Goal: Task Accomplishment & Management: Use online tool/utility

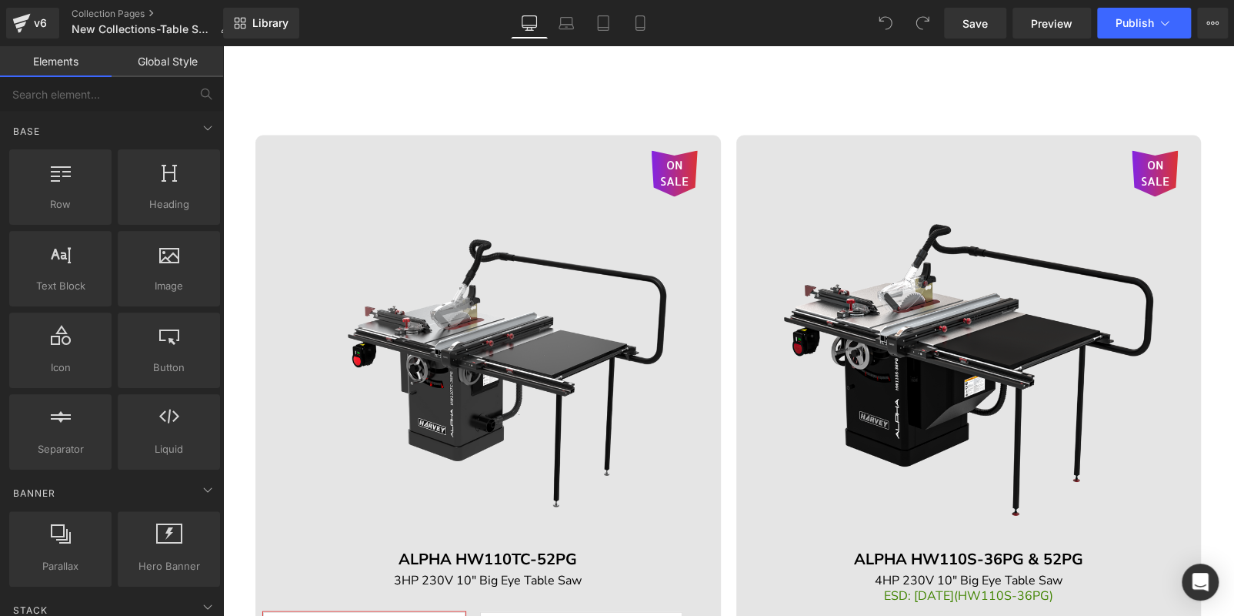
scroll to position [1847, 0]
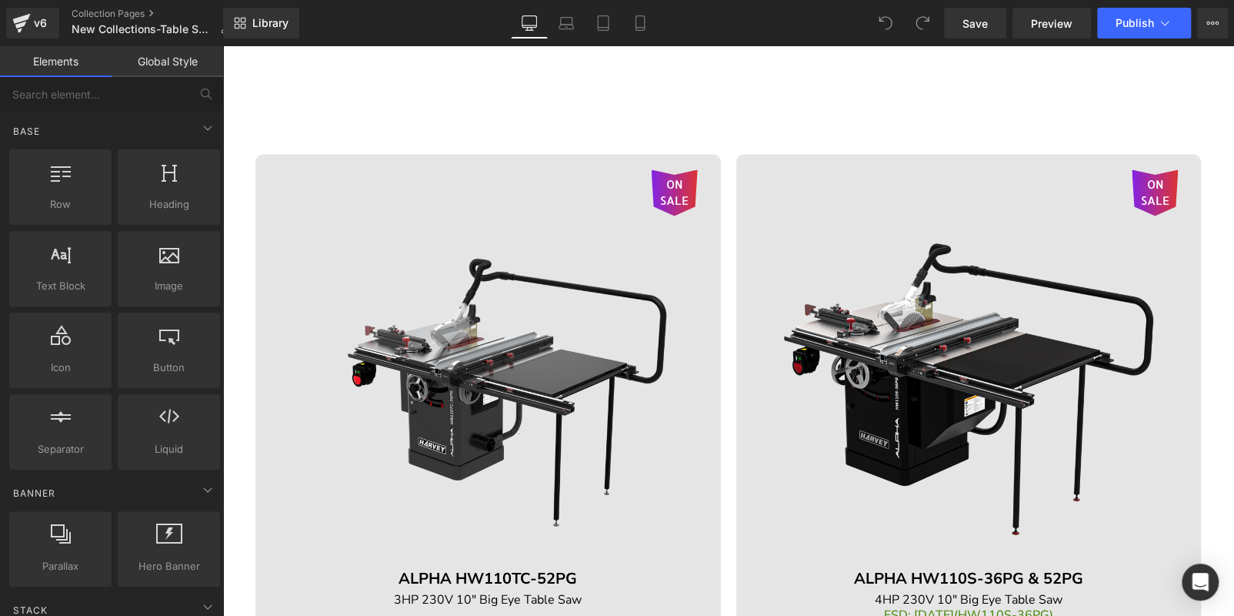
click at [452, 185] on img at bounding box center [488, 380] width 450 height 450
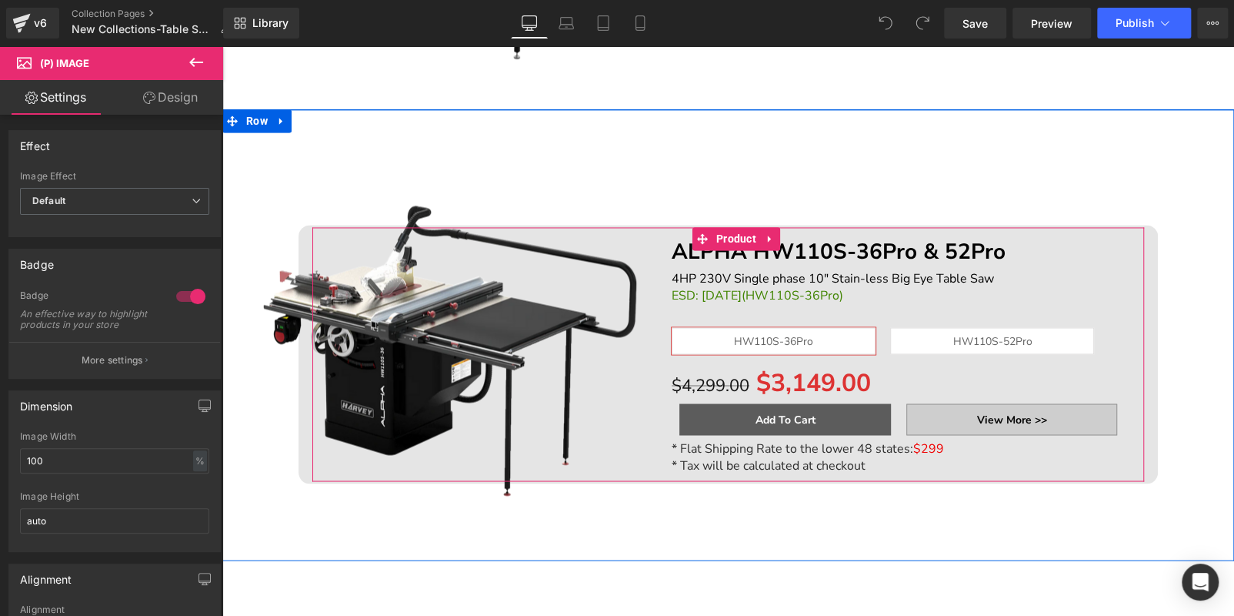
scroll to position [1231, 0]
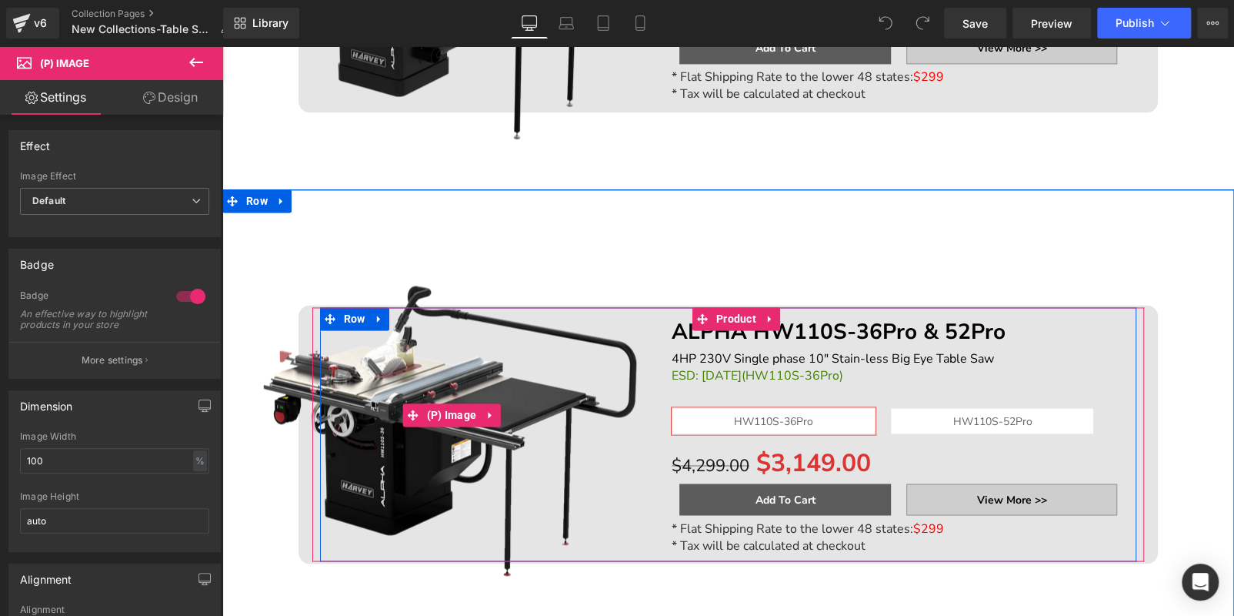
drag, startPoint x: 291, startPoint y: 243, endPoint x: 281, endPoint y: 222, distance: 23.1
click at [291, 243] on img at bounding box center [452, 415] width 394 height 394
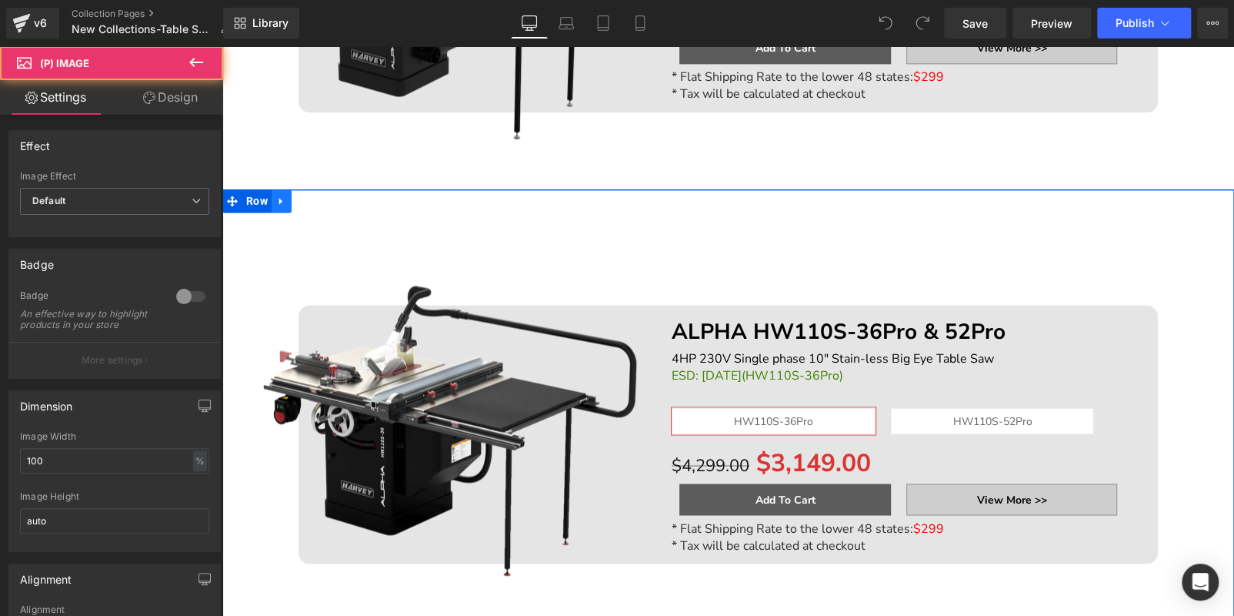
click at [276, 199] on icon at bounding box center [281, 201] width 11 height 12
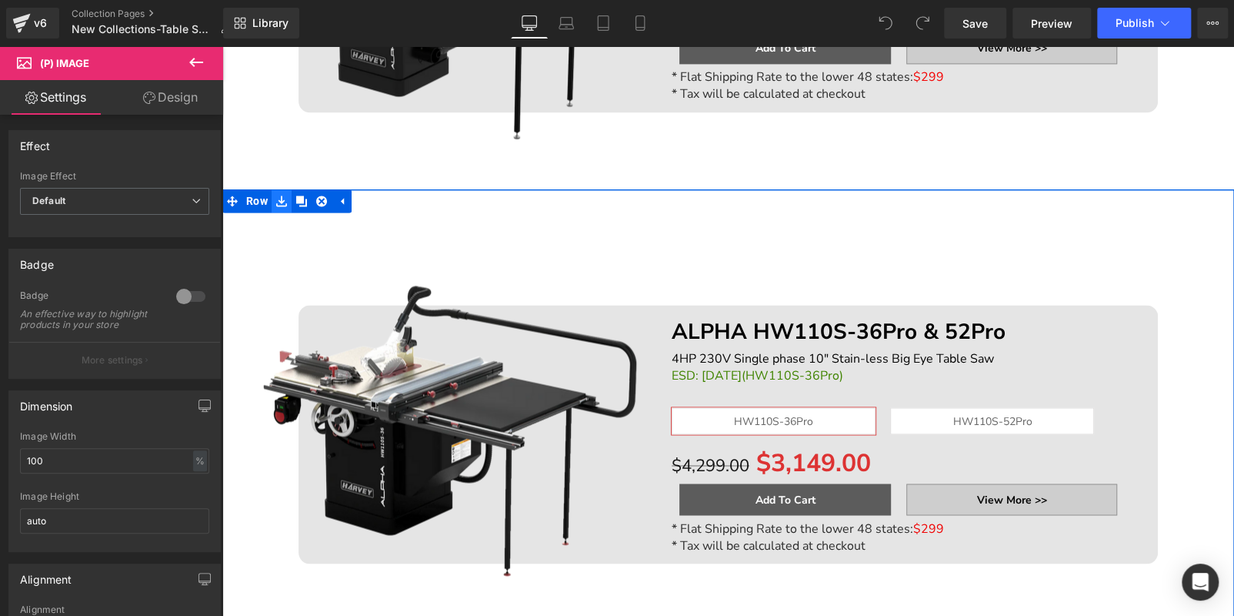
click at [278, 200] on icon at bounding box center [281, 200] width 11 height 11
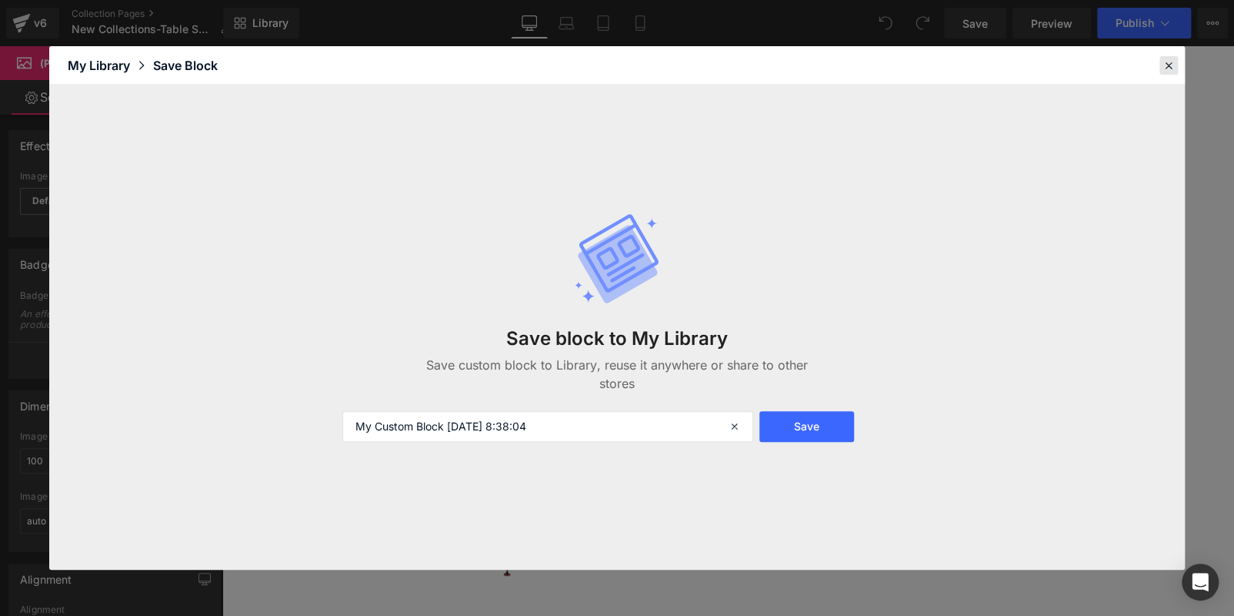
click at [1162, 66] on icon at bounding box center [1169, 65] width 14 height 14
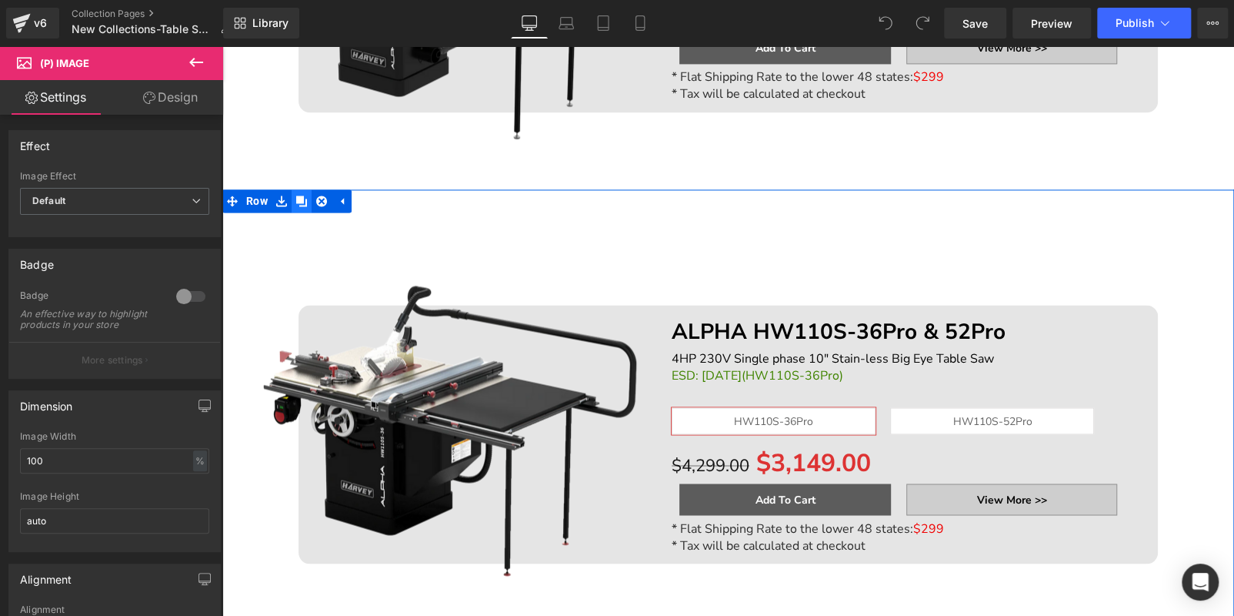
click at [298, 204] on link at bounding box center [302, 200] width 20 height 23
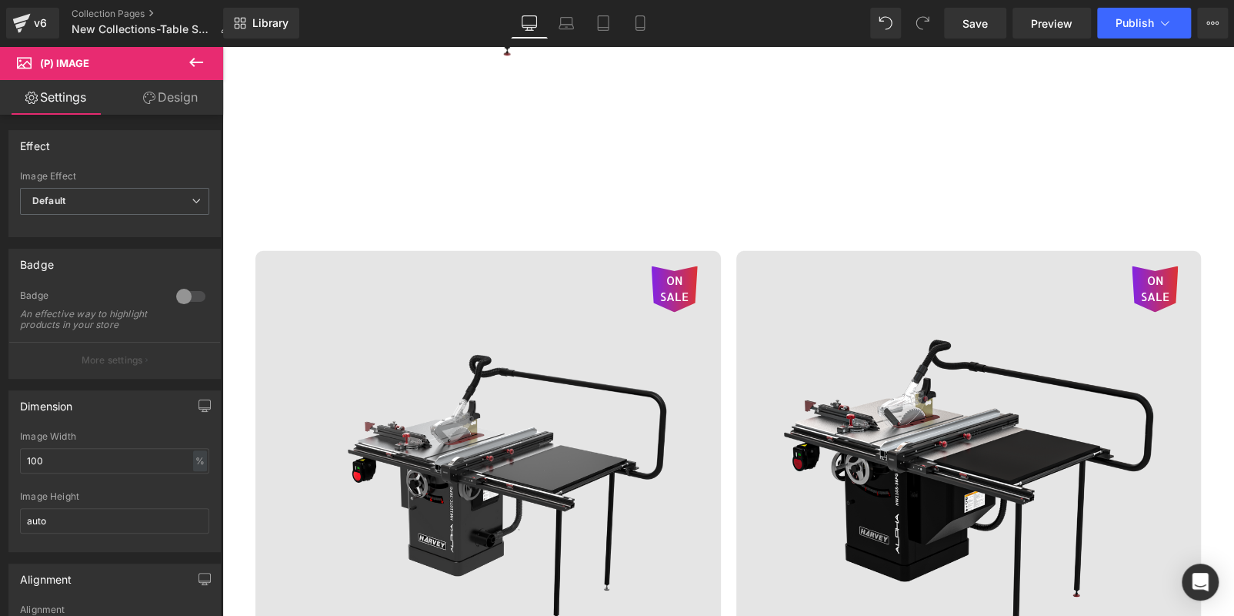
scroll to position [2374, 0]
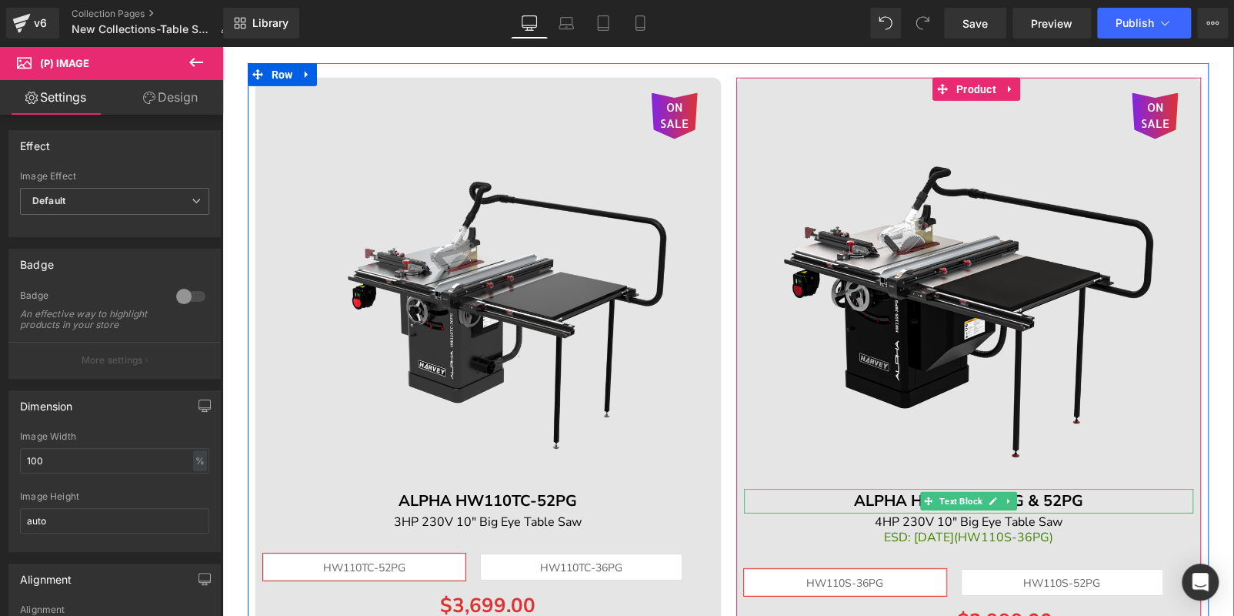
click at [1113, 496] on p "ALPHA HW110S-36PG & 52PG" at bounding box center [969, 501] width 450 height 25
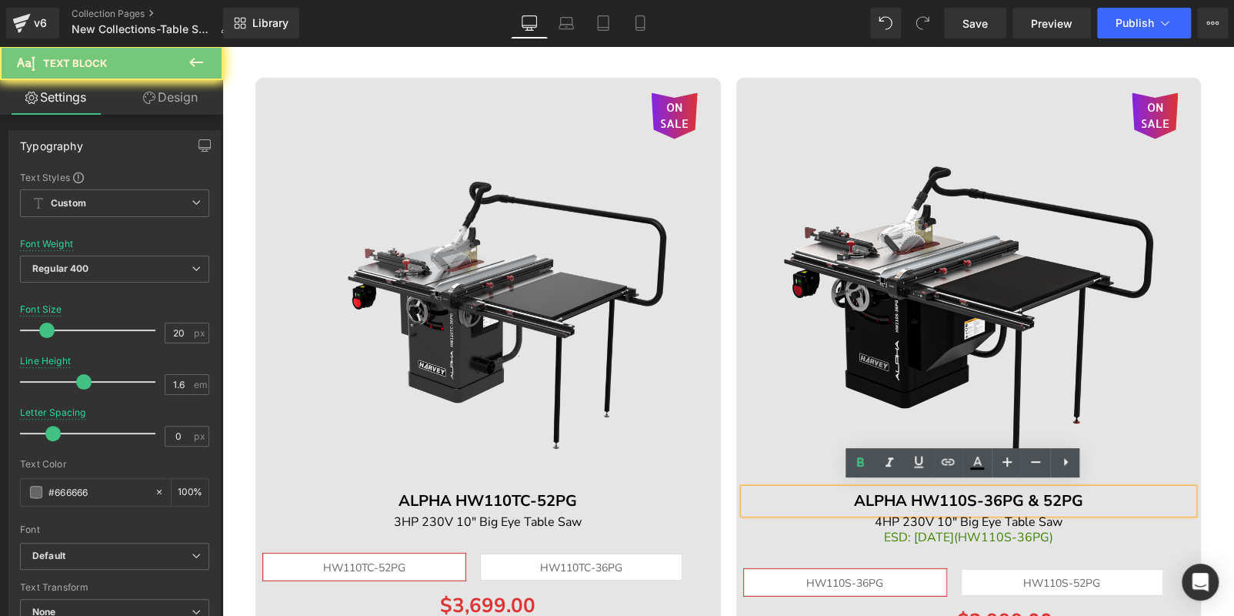
click at [1113, 496] on p "ALPHA HW110S-36PG & 52PG" at bounding box center [969, 501] width 450 height 25
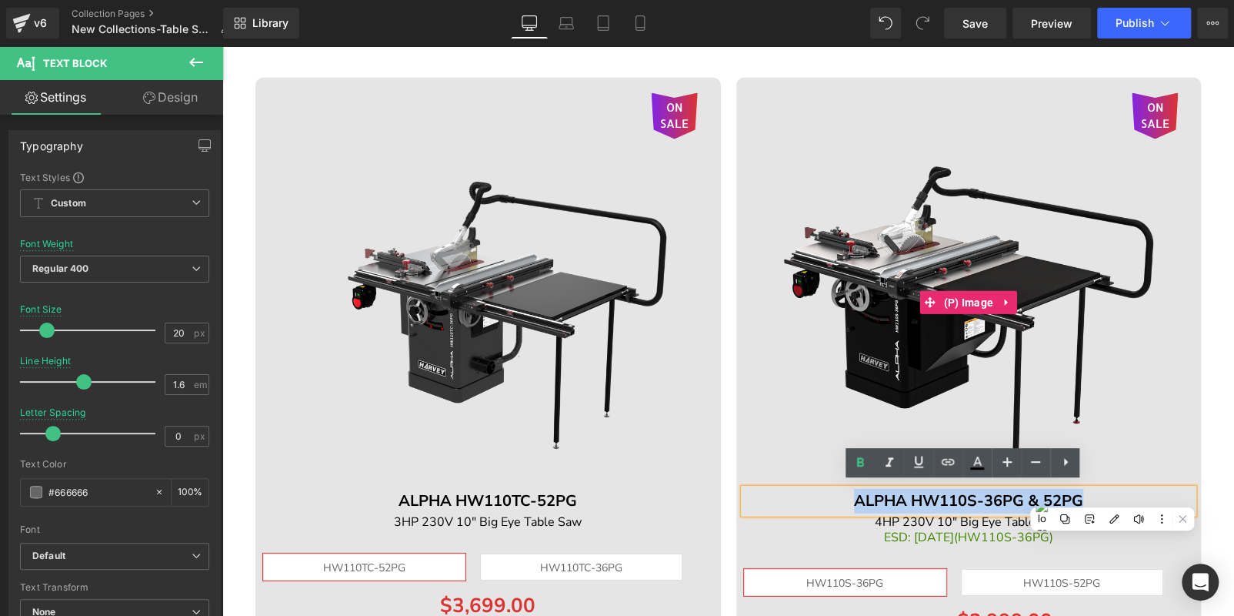
copy b "ALPHA HW110S-36PG & 52PG"
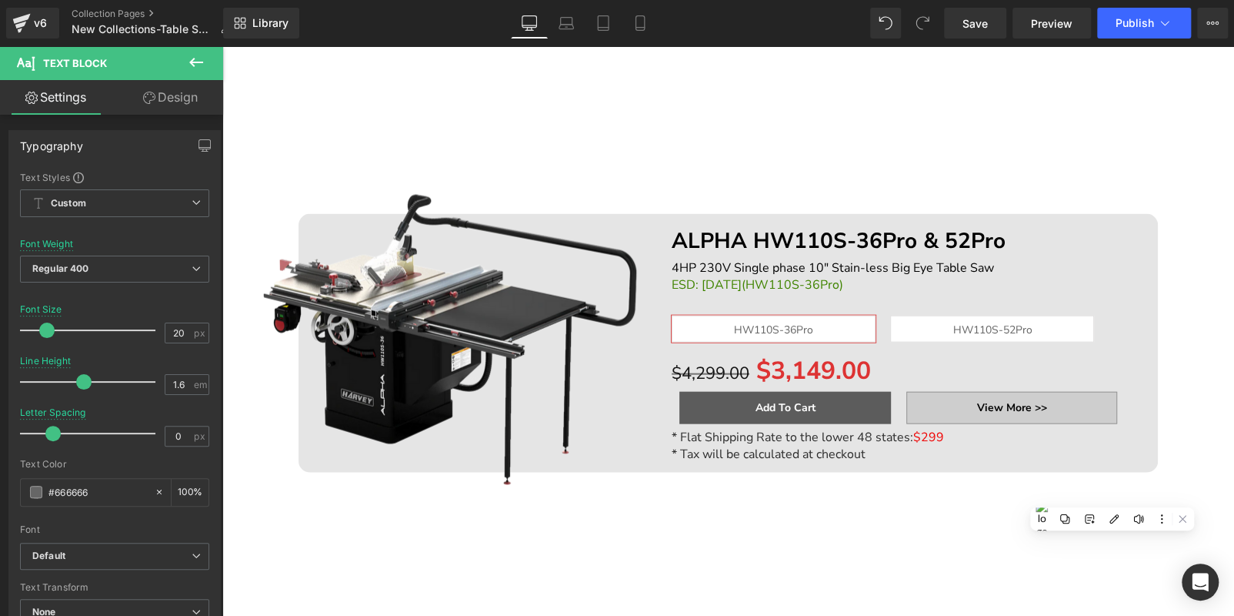
scroll to position [1682, 0]
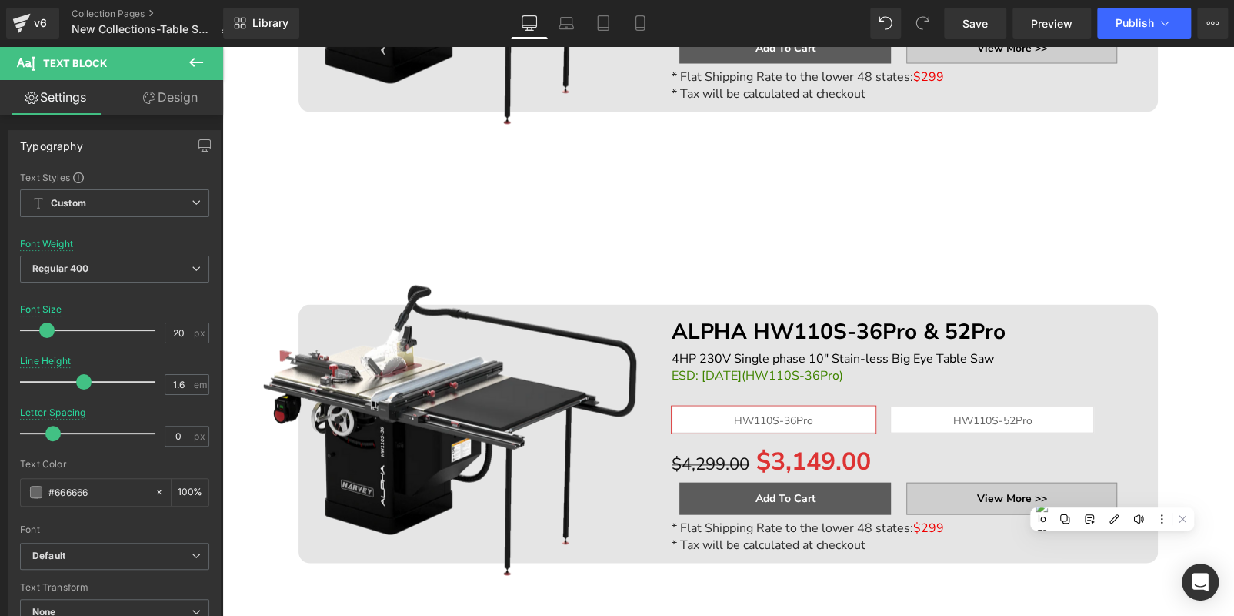
click at [531, 332] on img at bounding box center [452, 415] width 394 height 394
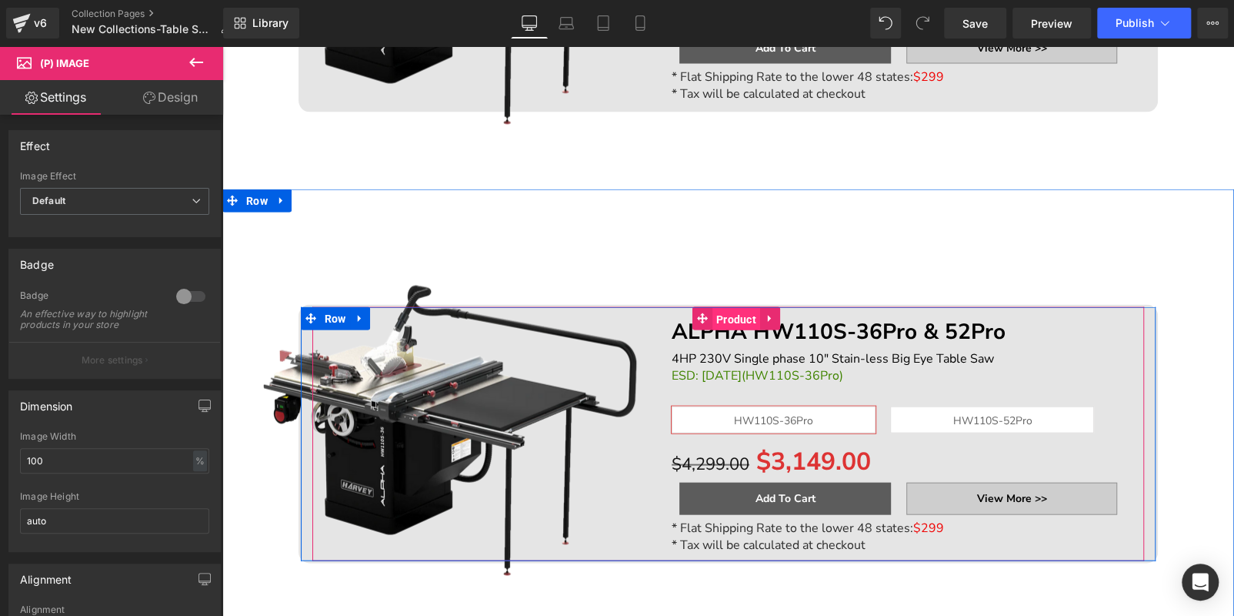
click at [730, 313] on span "Product" at bounding box center [736, 319] width 48 height 23
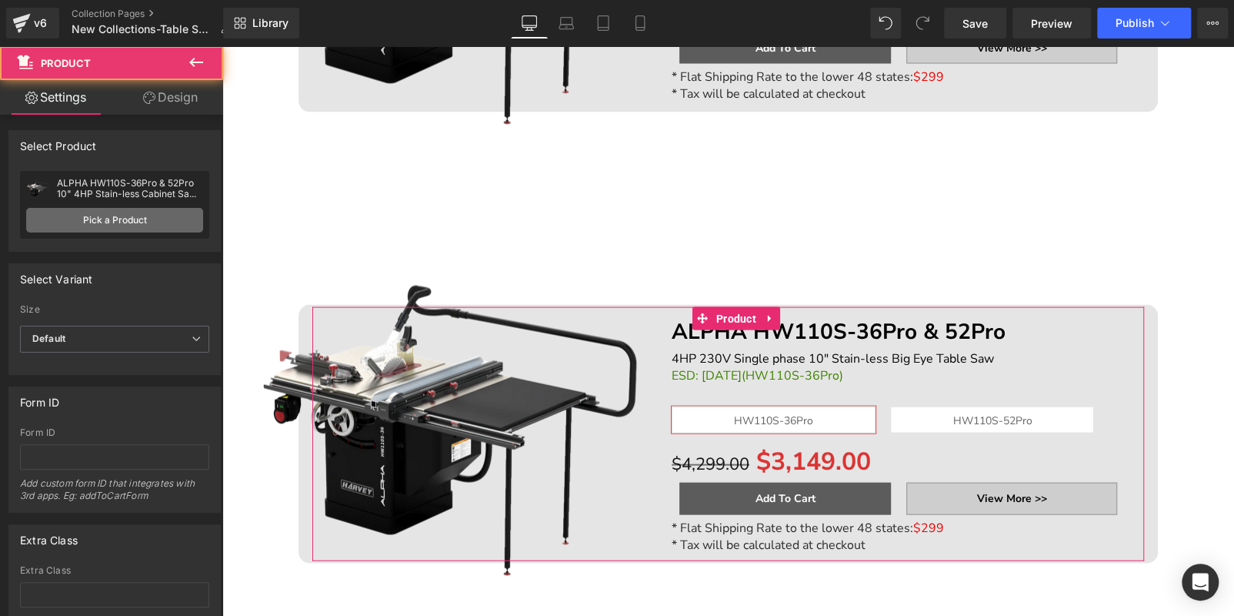
click at [65, 227] on link "Pick a Product" at bounding box center [114, 220] width 177 height 25
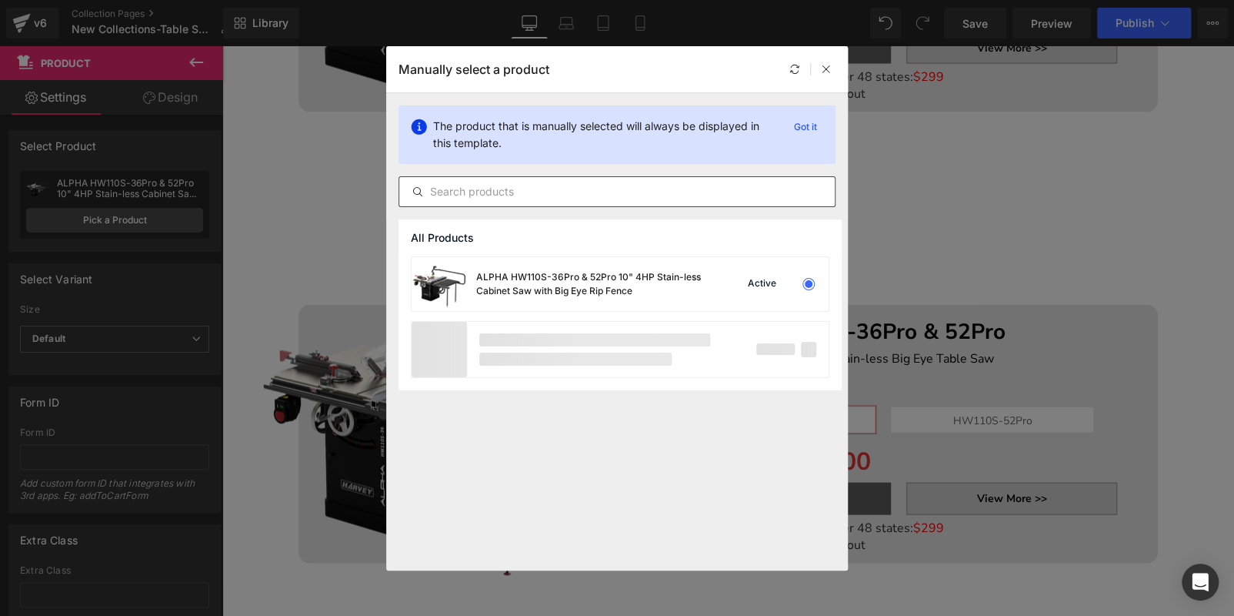
click at [467, 195] on input "text" at bounding box center [616, 191] width 435 height 18
paste input "ALPHA HW110S-36PG & 52PG"
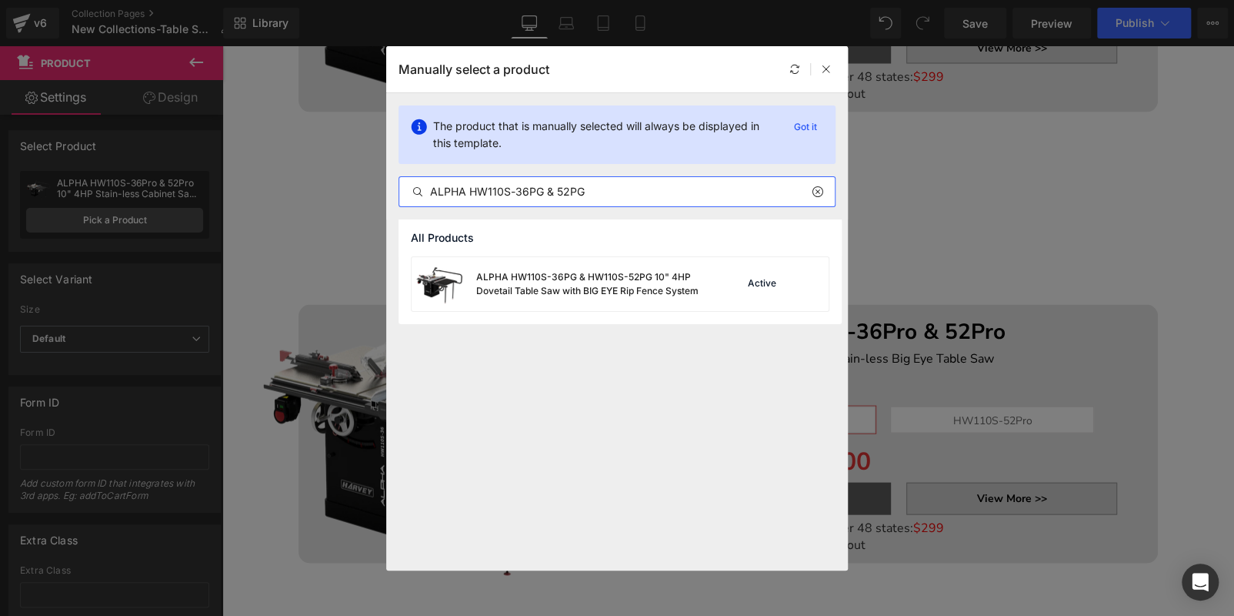
type input "ALPHA HW110S-36PG & 52PG"
click at [590, 275] on div "ALPHA HW110S-36PG & HW110S-52PG 10" 4HP Dovetail Table Saw with BIG EYE Rip Fen…" at bounding box center [591, 284] width 231 height 28
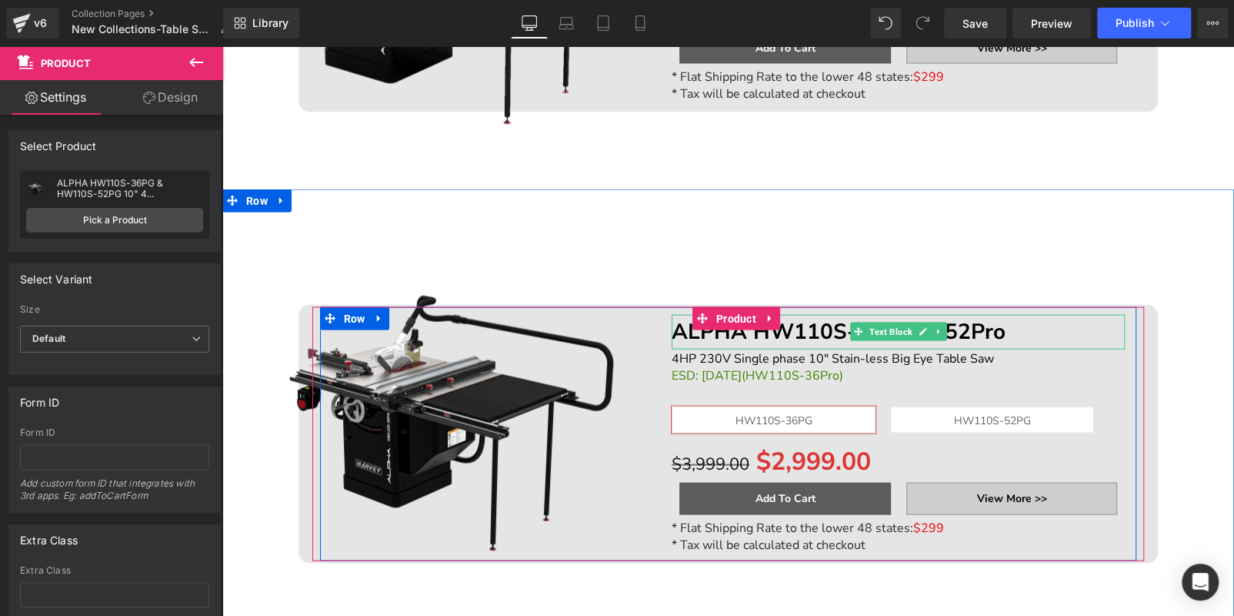
click at [1083, 332] on p "ALPHA HW110S-36Pro & 52Pro" at bounding box center [898, 332] width 453 height 35
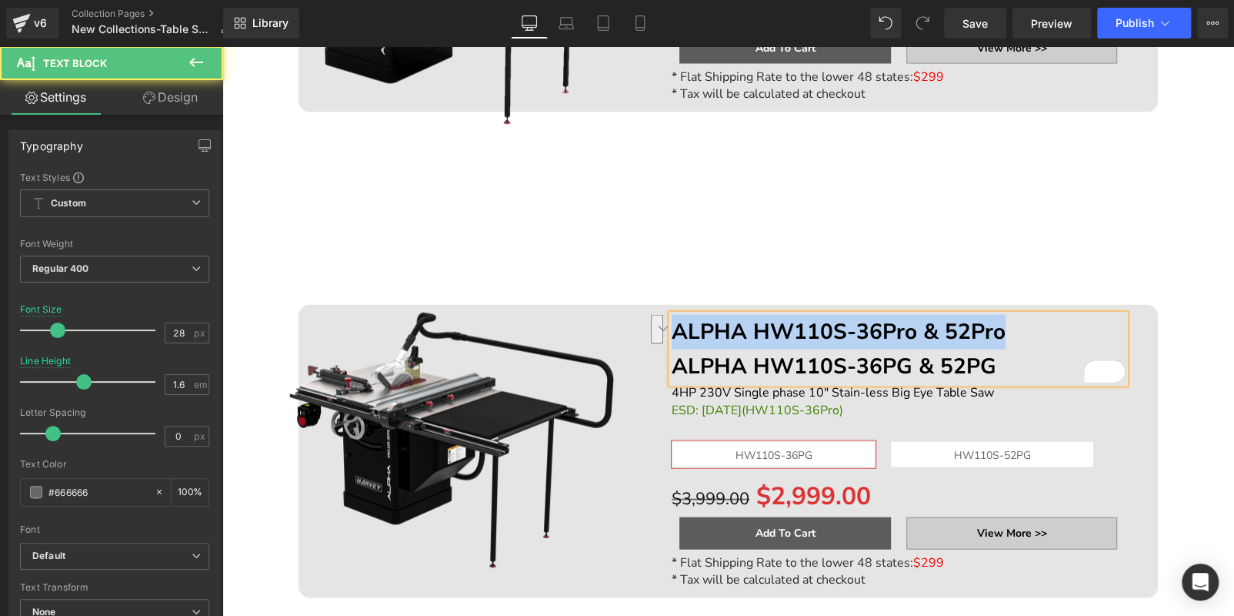
drag, startPoint x: 671, startPoint y: 324, endPoint x: 1012, endPoint y: 334, distance: 341.0
click at [1012, 334] on p "ALPHA HW110S-36Pro & 52Pro" at bounding box center [898, 332] width 453 height 35
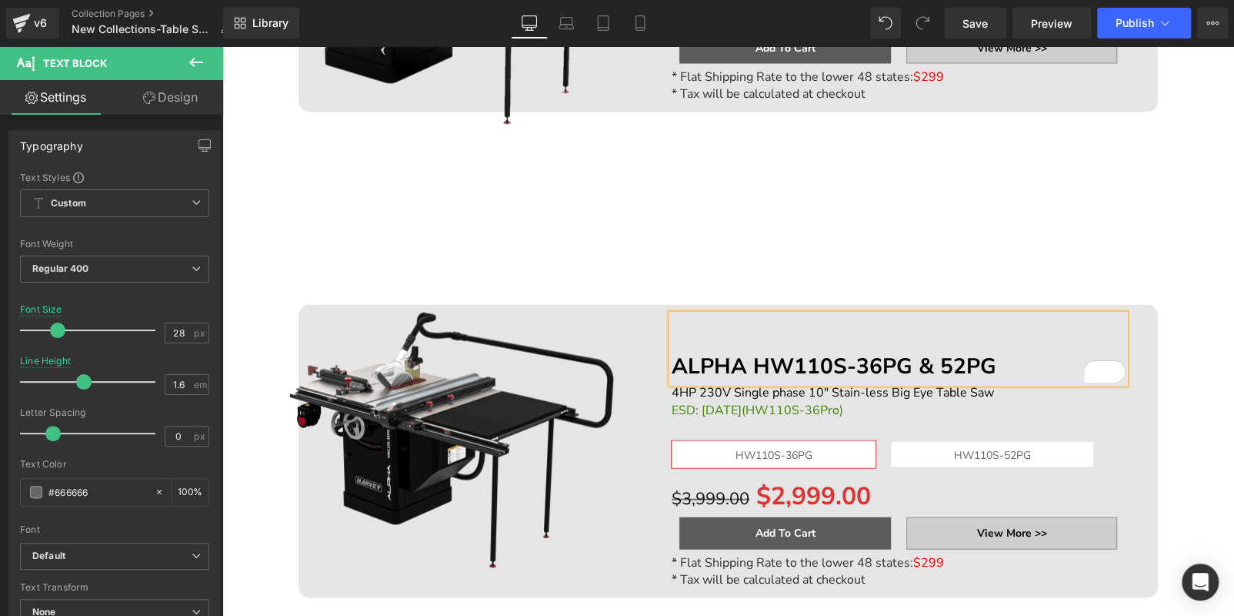
click at [672, 358] on b "ALPHA HW110S-36PG & 52PG" at bounding box center [834, 366] width 325 height 29
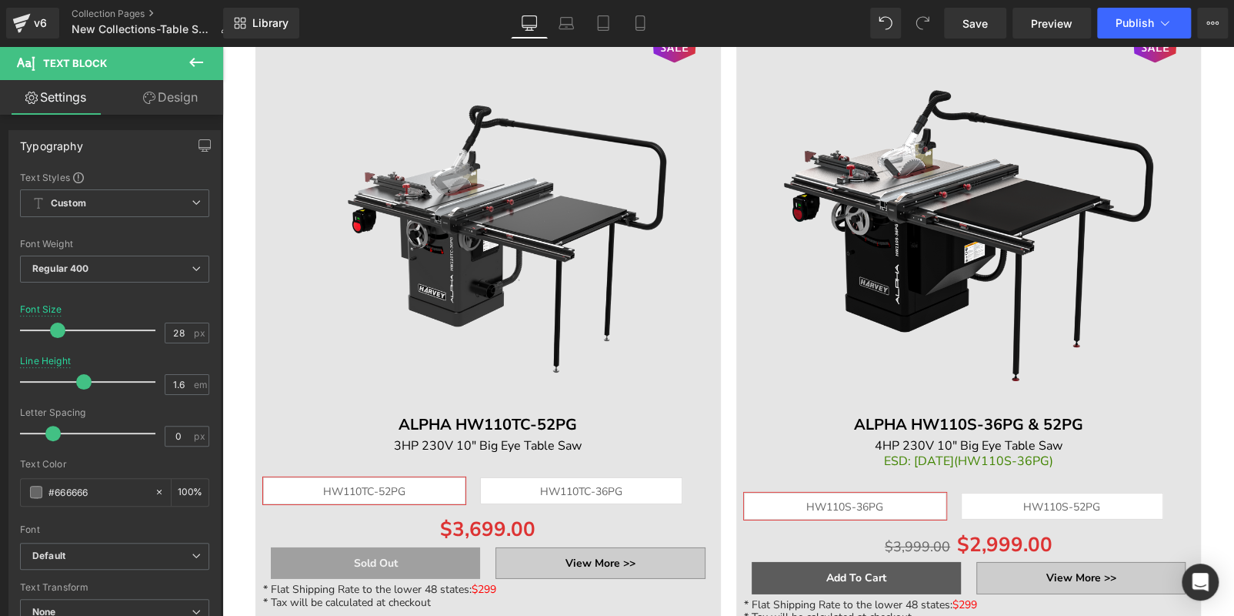
scroll to position [2451, 0]
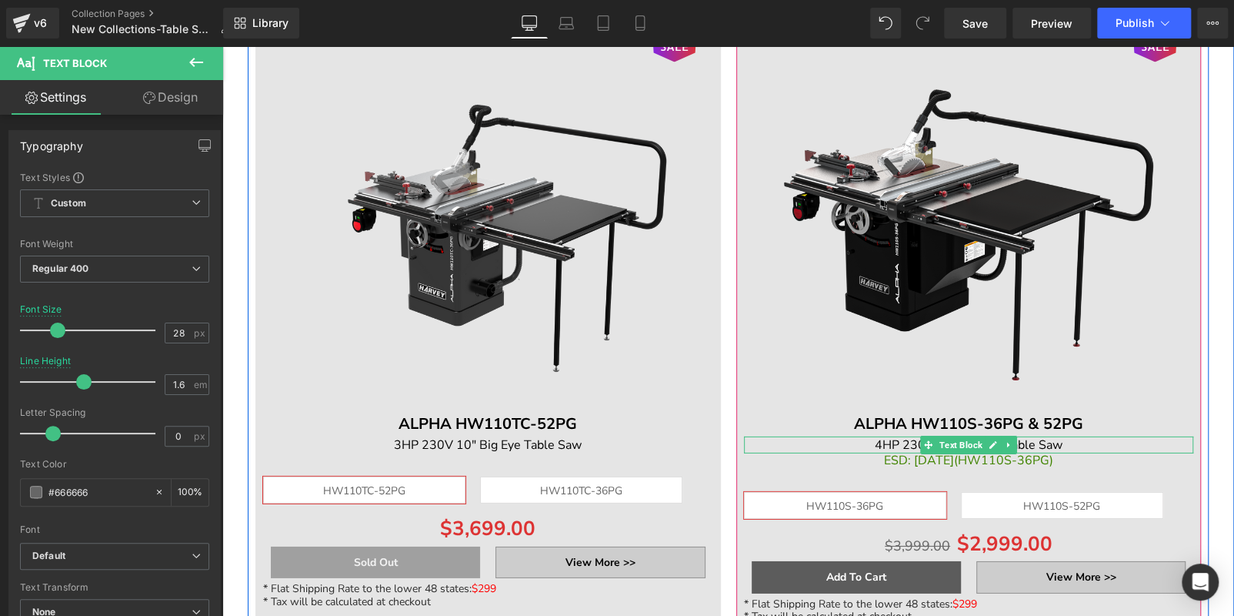
click at [1086, 439] on p "4HP 230V 10" Big Eye Table Saw" at bounding box center [969, 444] width 450 height 17
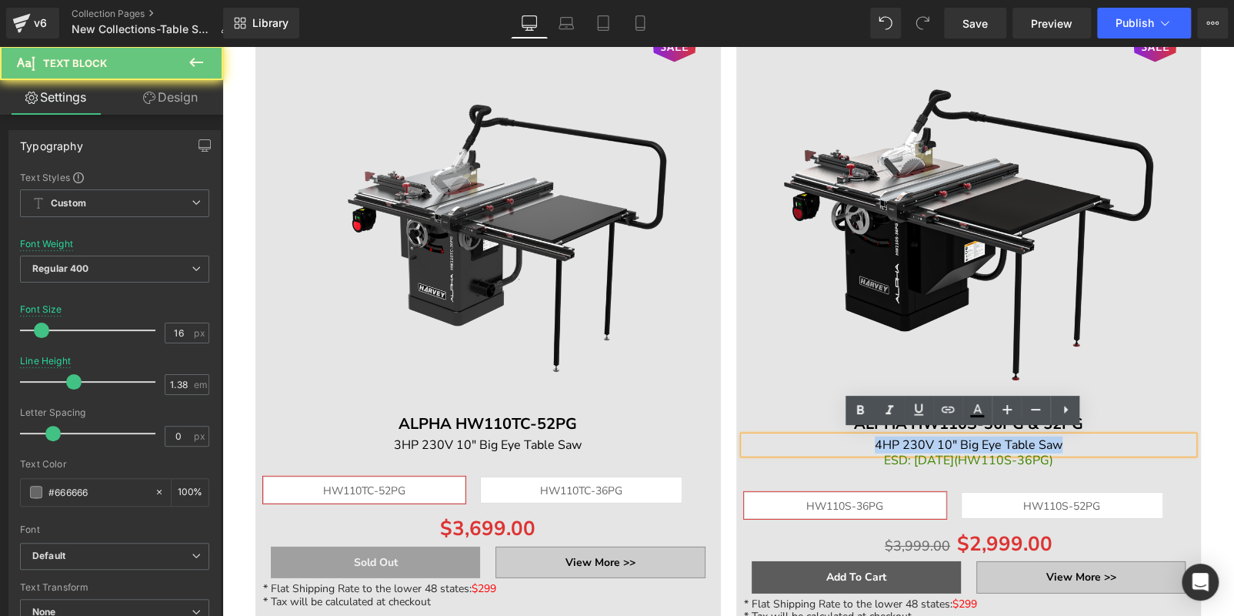
click at [1086, 439] on p "4HP 230V 10" Big Eye Table Saw" at bounding box center [969, 444] width 450 height 17
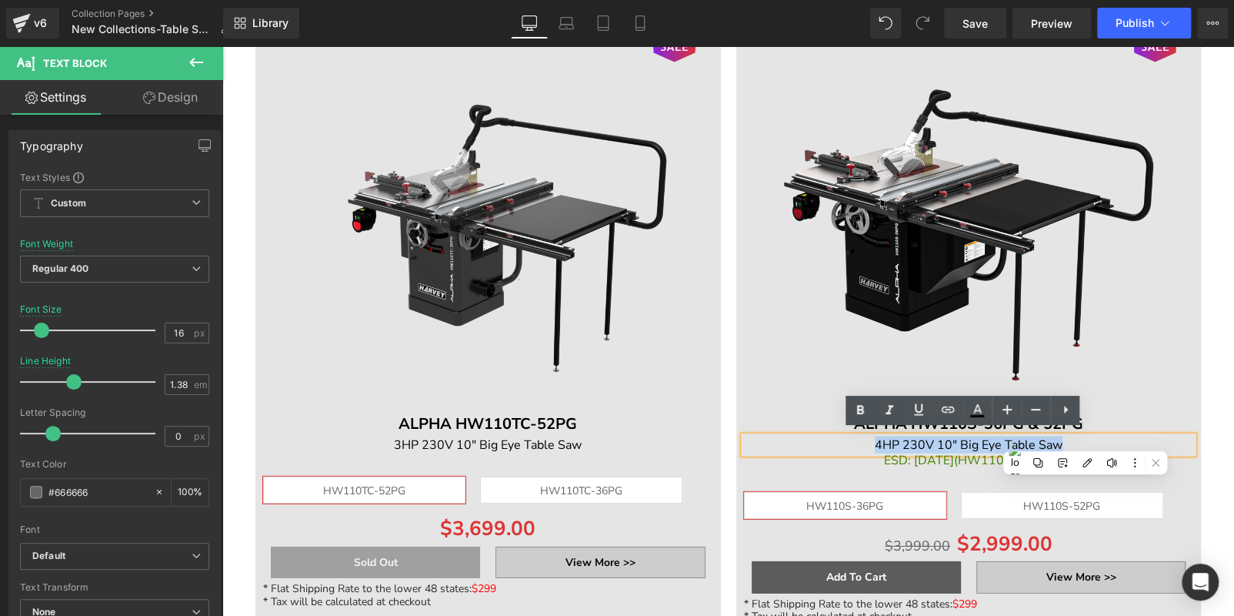
copy font "4HP 230V 10" Big Eye Table Saw"
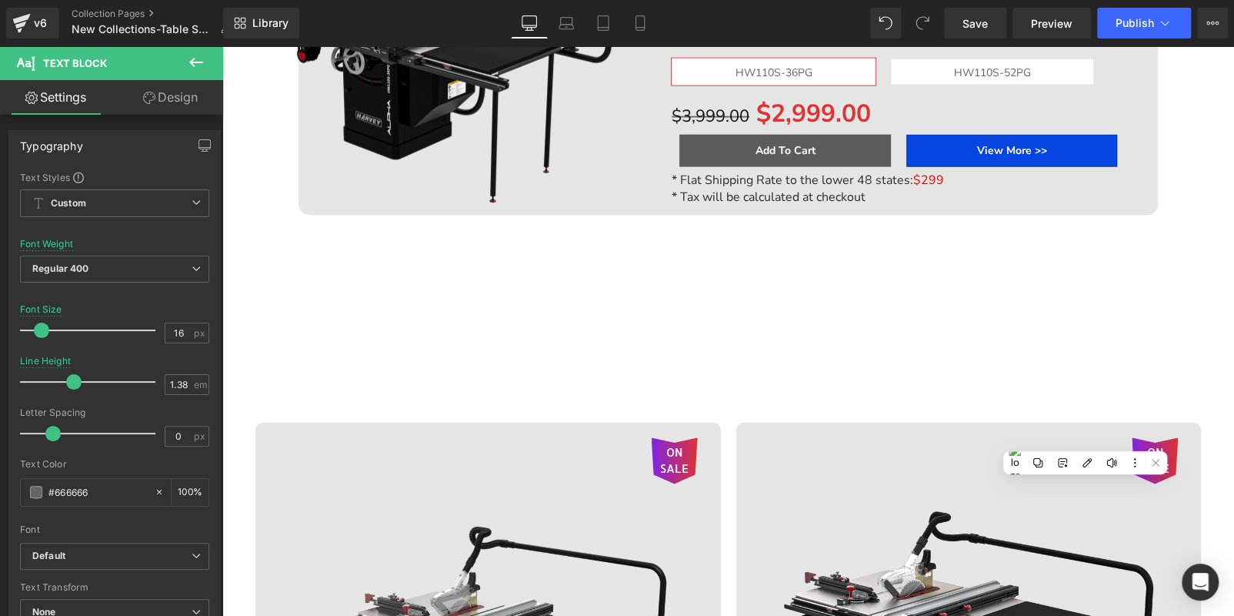
scroll to position [1835, 0]
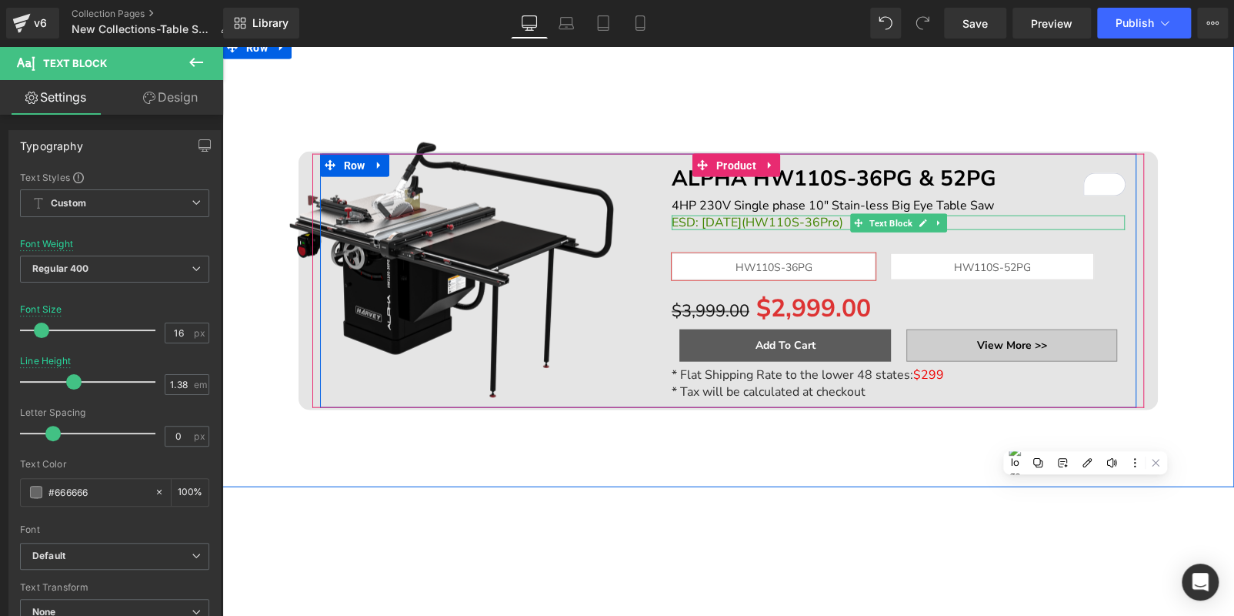
click at [993, 219] on p "ESD: [DATE](HW110S-36Pro)" at bounding box center [898, 222] width 453 height 15
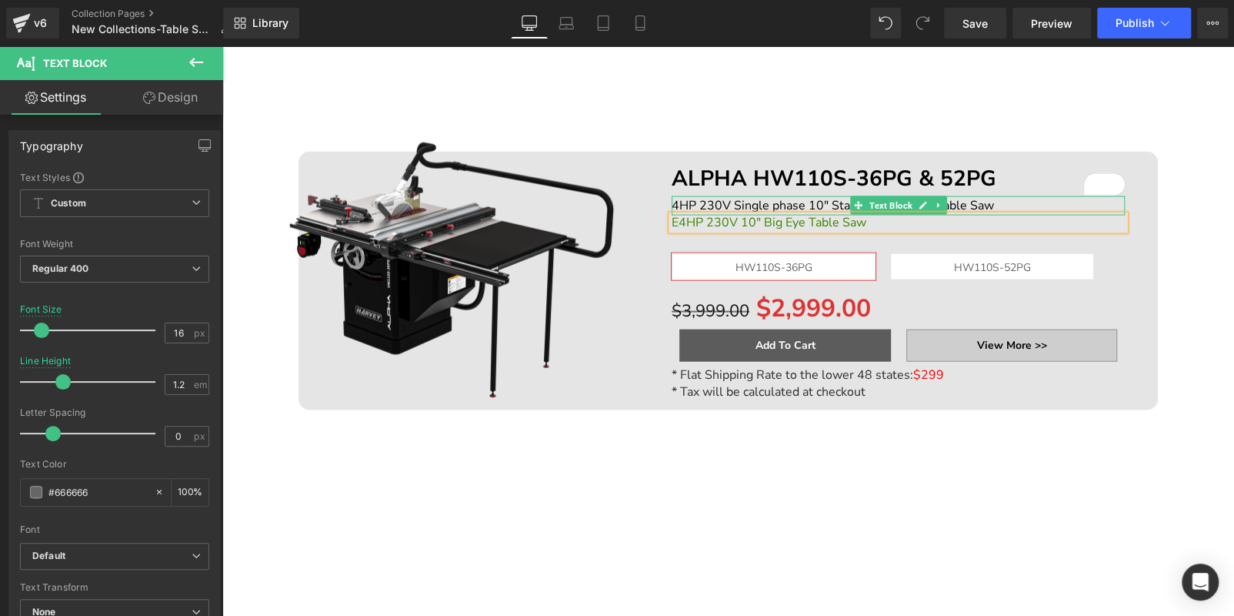
click at [1004, 200] on p "4HP 230V Single phase 10" Stain-less Big Eye Table Saw" at bounding box center [898, 206] width 453 height 20
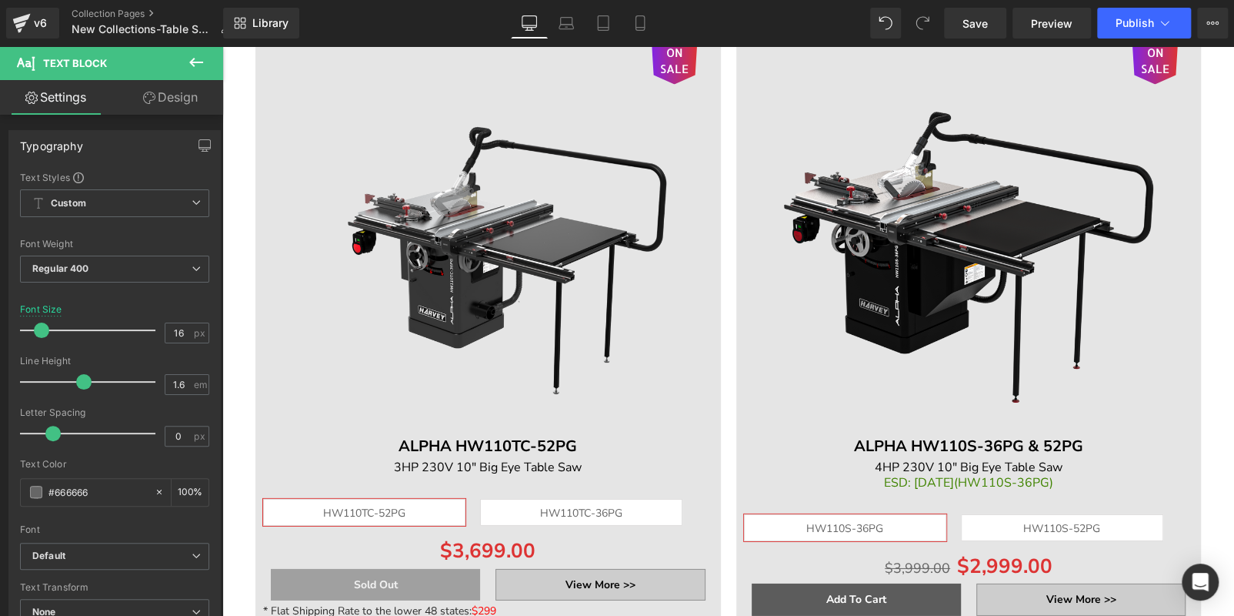
scroll to position [2451, 0]
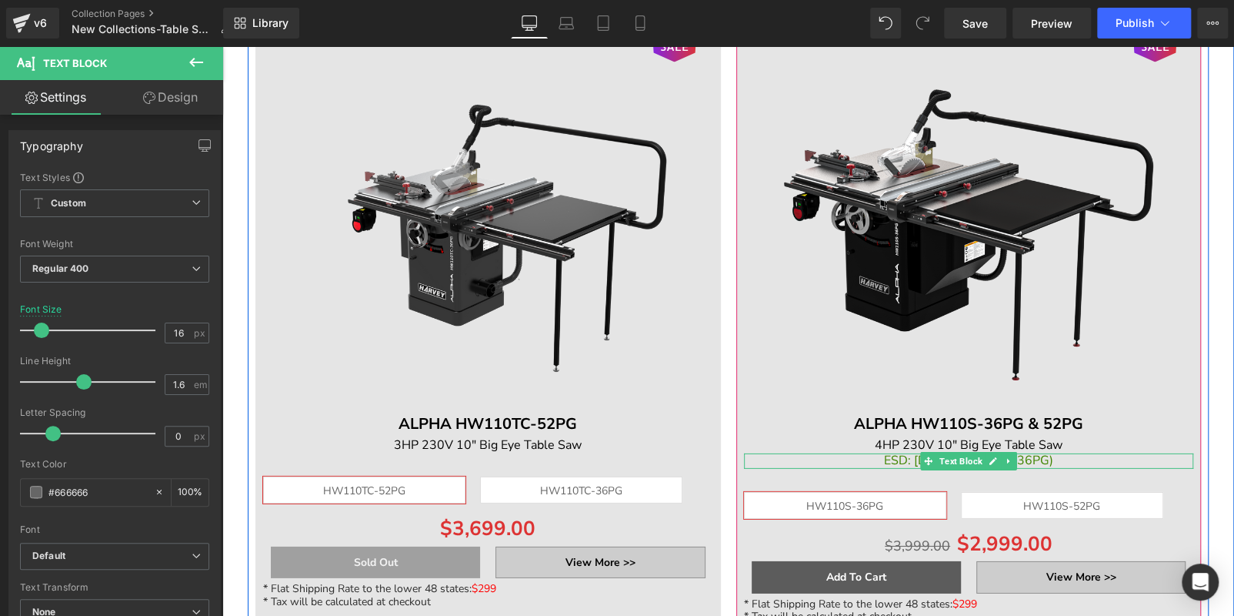
click at [1074, 453] on p "ESD: [DATE](HW110S-36PG)" at bounding box center [969, 460] width 450 height 15
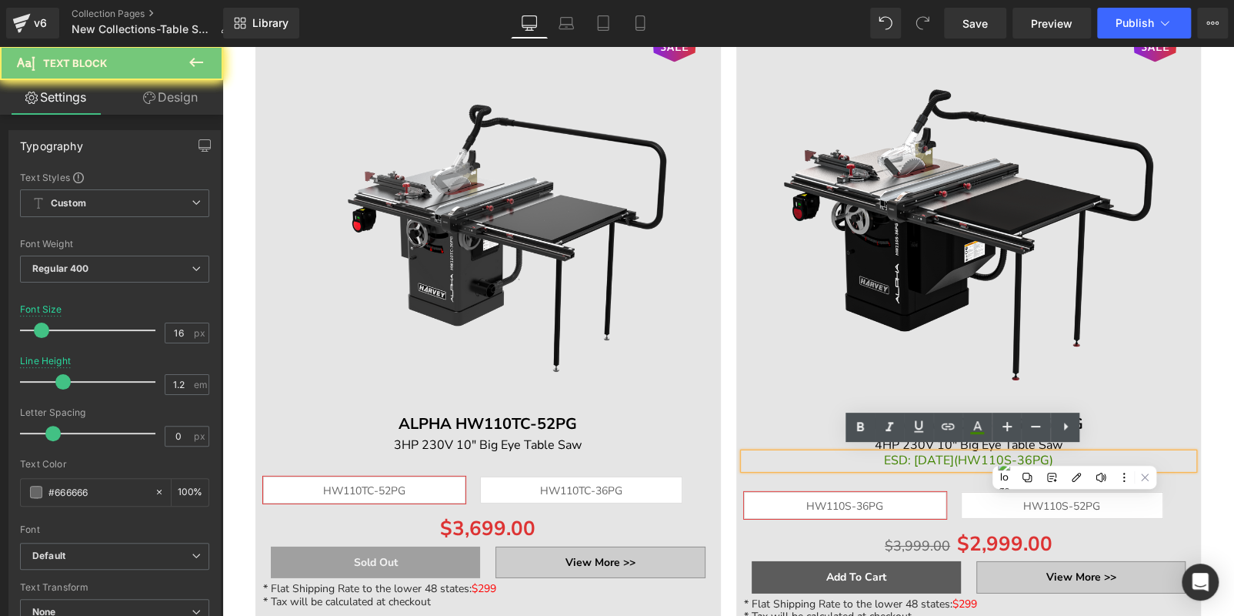
copy font "ESD: [DATE](HW110S-36PG)"
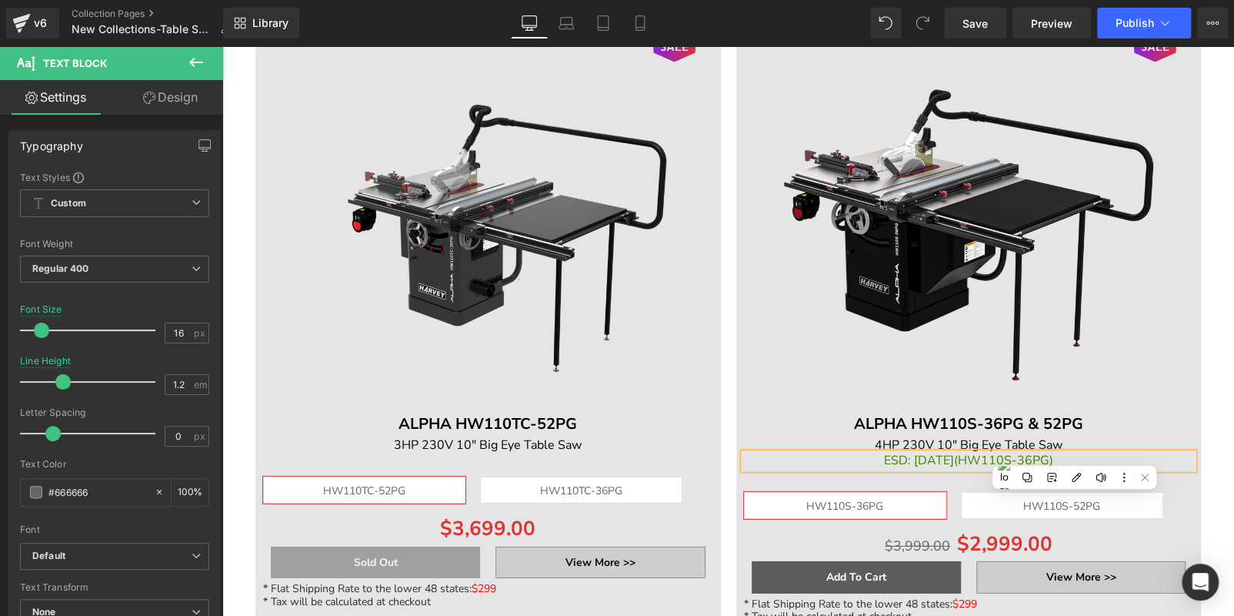
scroll to position [1912, 0]
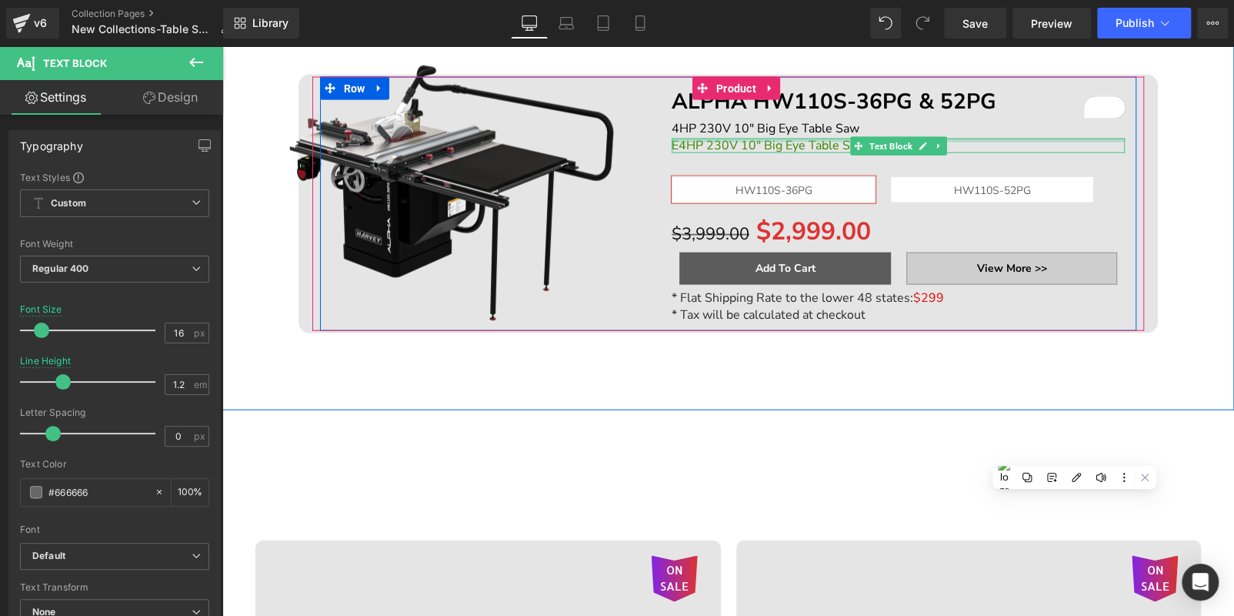
click at [958, 138] on div "E 4HP 230V 10" Big Eye Table Saw Text Block" at bounding box center [898, 145] width 453 height 15
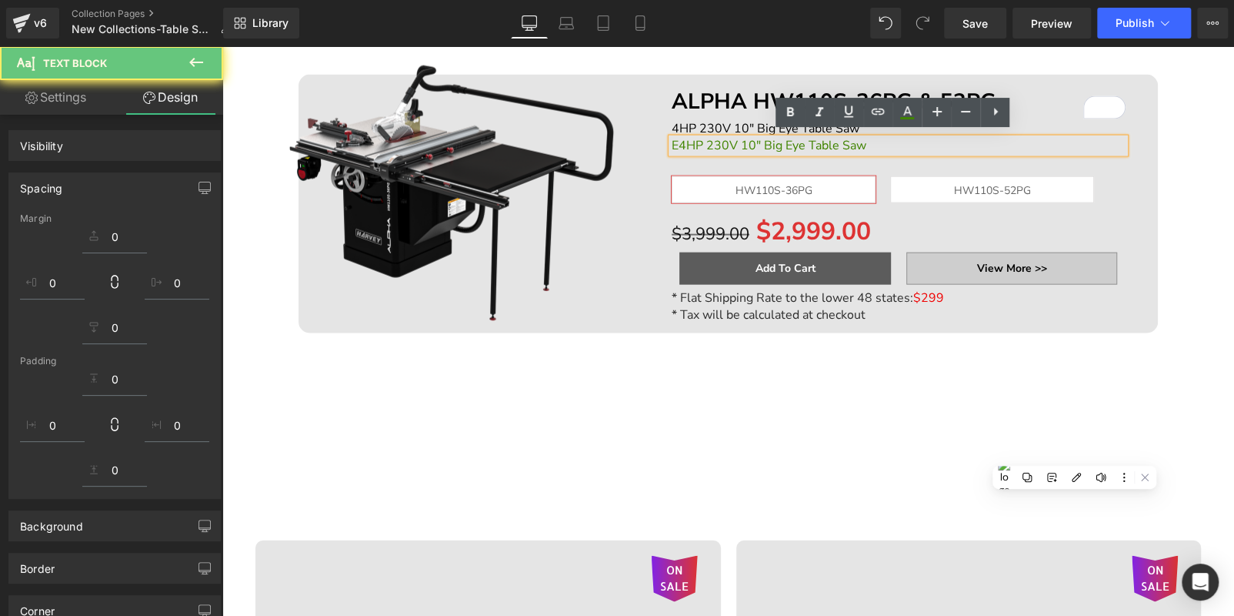
click at [958, 142] on p "E 4HP 230V 10" Big Eye Table Saw" at bounding box center [898, 145] width 453 height 15
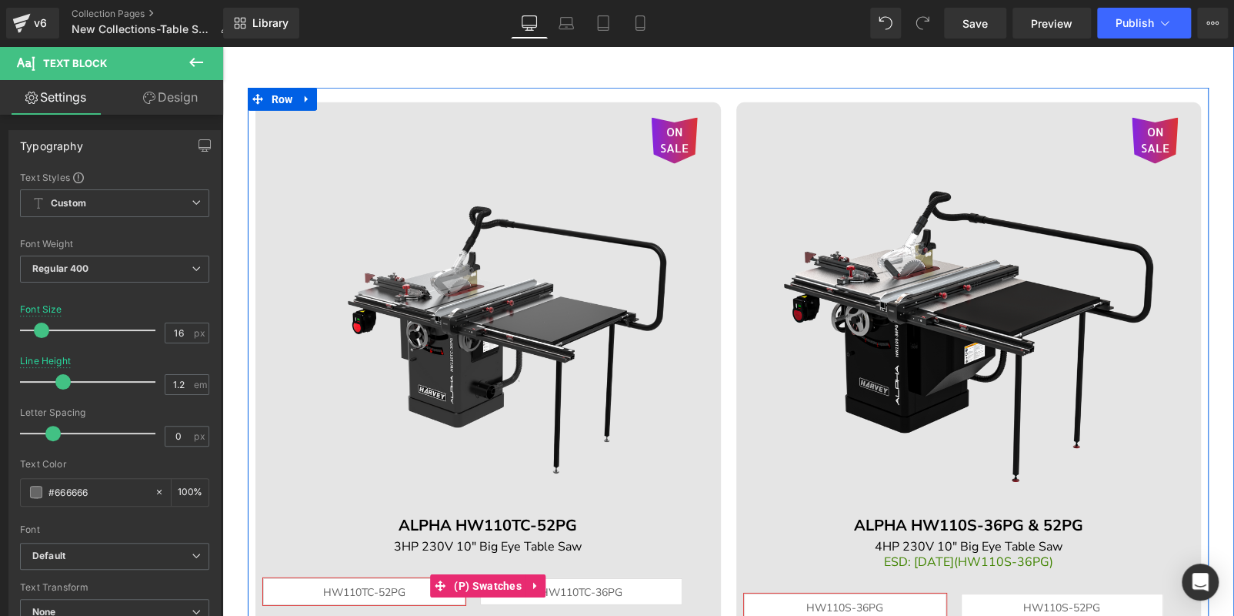
scroll to position [2298, 0]
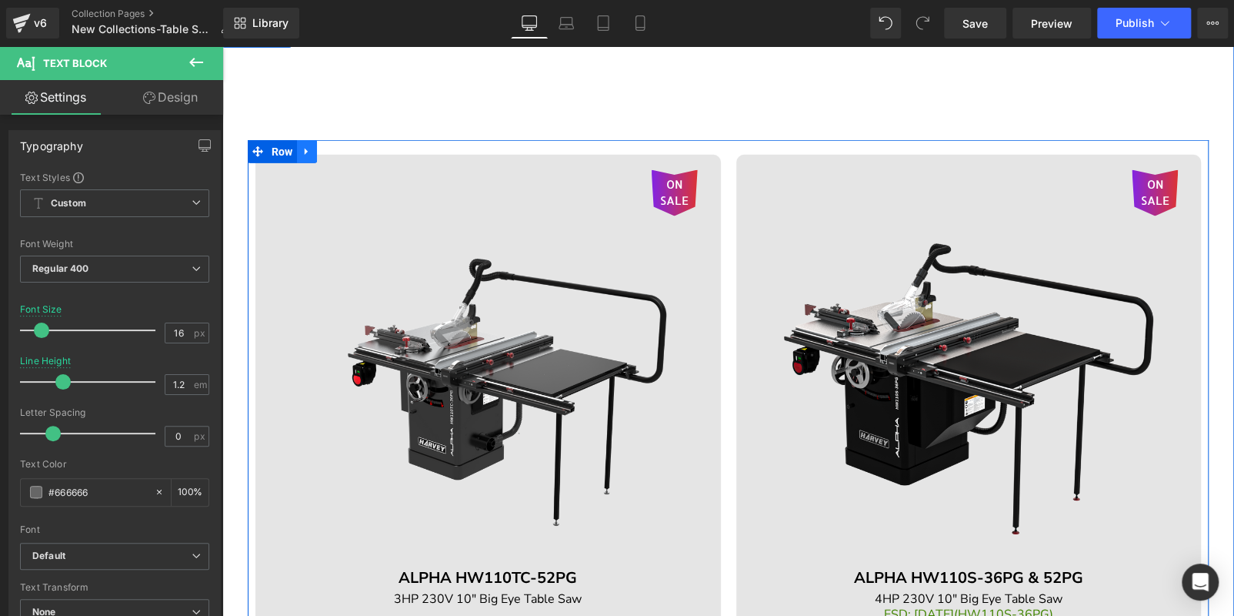
click at [303, 145] on icon at bounding box center [307, 151] width 11 height 12
click at [342, 148] on icon at bounding box center [347, 151] width 11 height 12
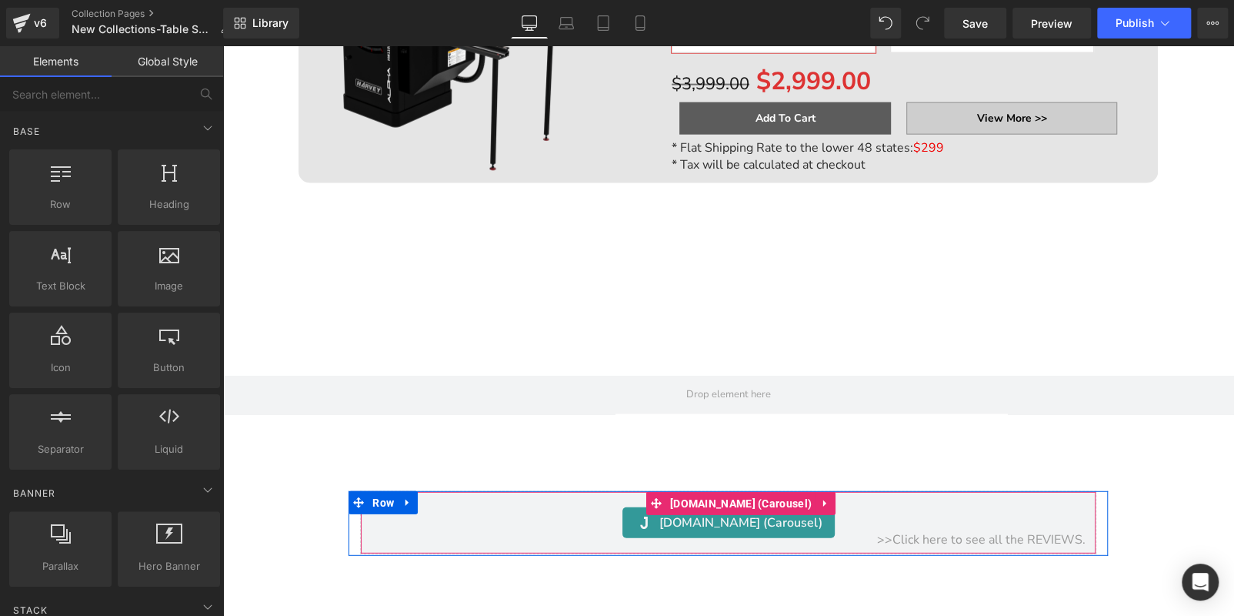
scroll to position [1990, 0]
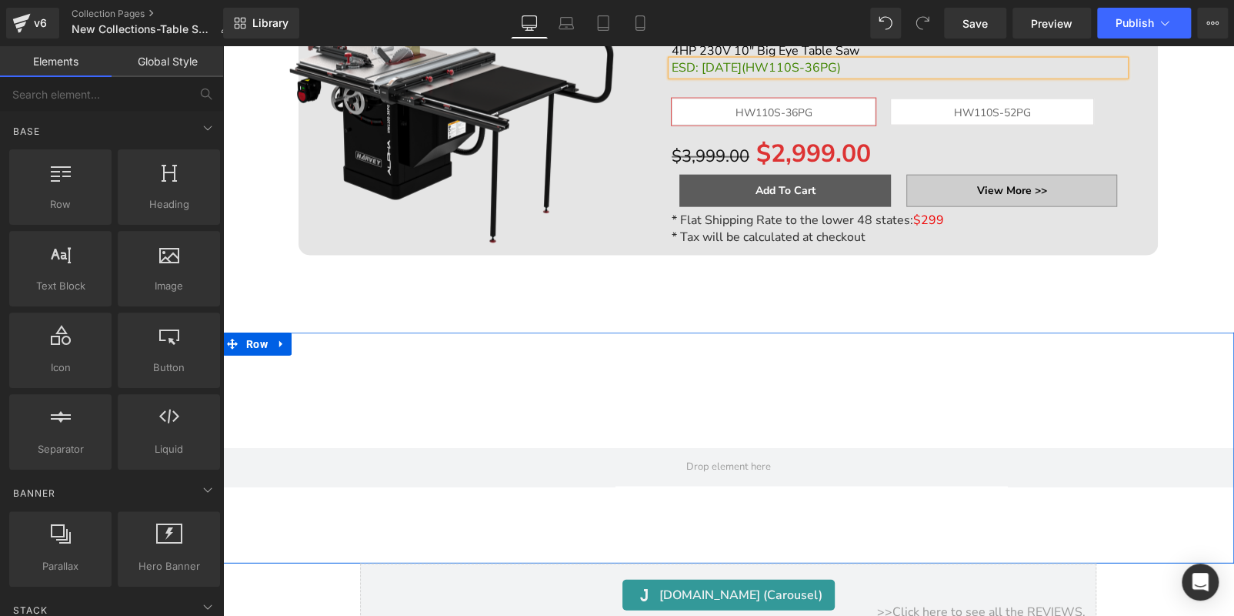
click at [281, 338] on icon at bounding box center [281, 344] width 11 height 12
click at [316, 339] on icon at bounding box center [321, 344] width 11 height 11
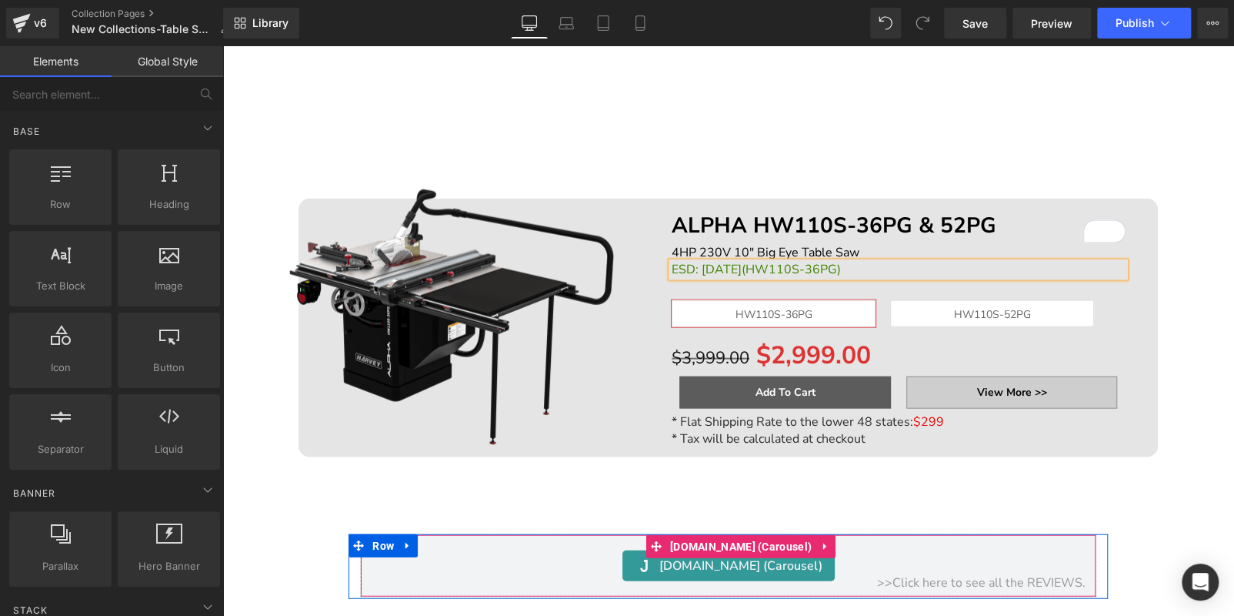
scroll to position [1605, 0]
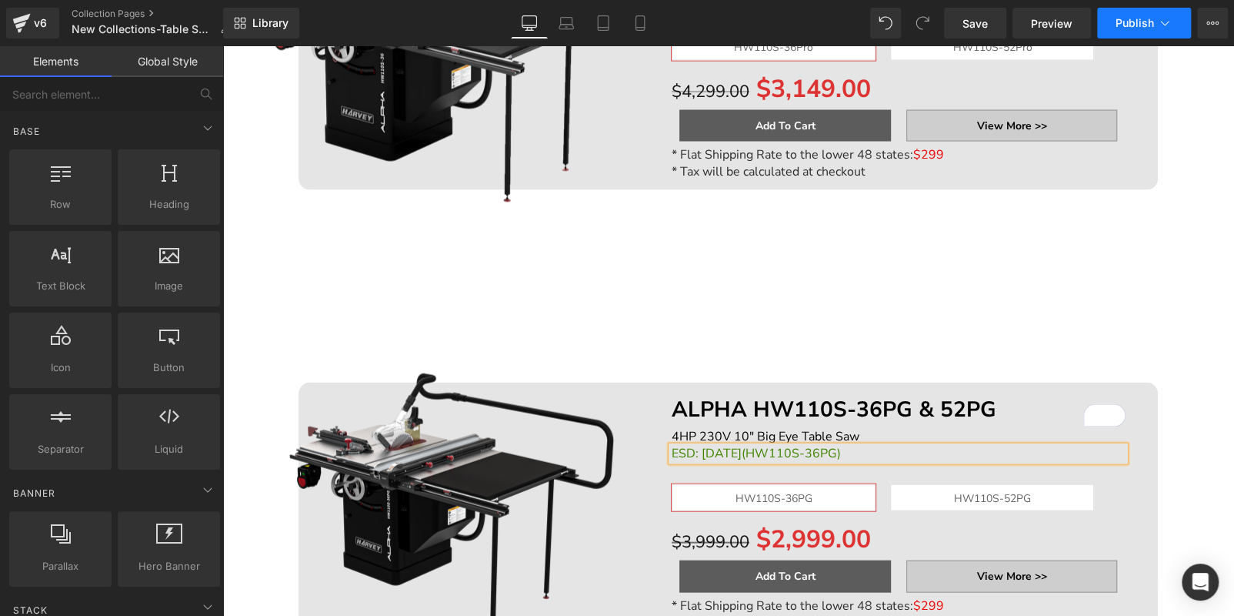
click at [1123, 22] on span "Publish" at bounding box center [1135, 23] width 38 height 12
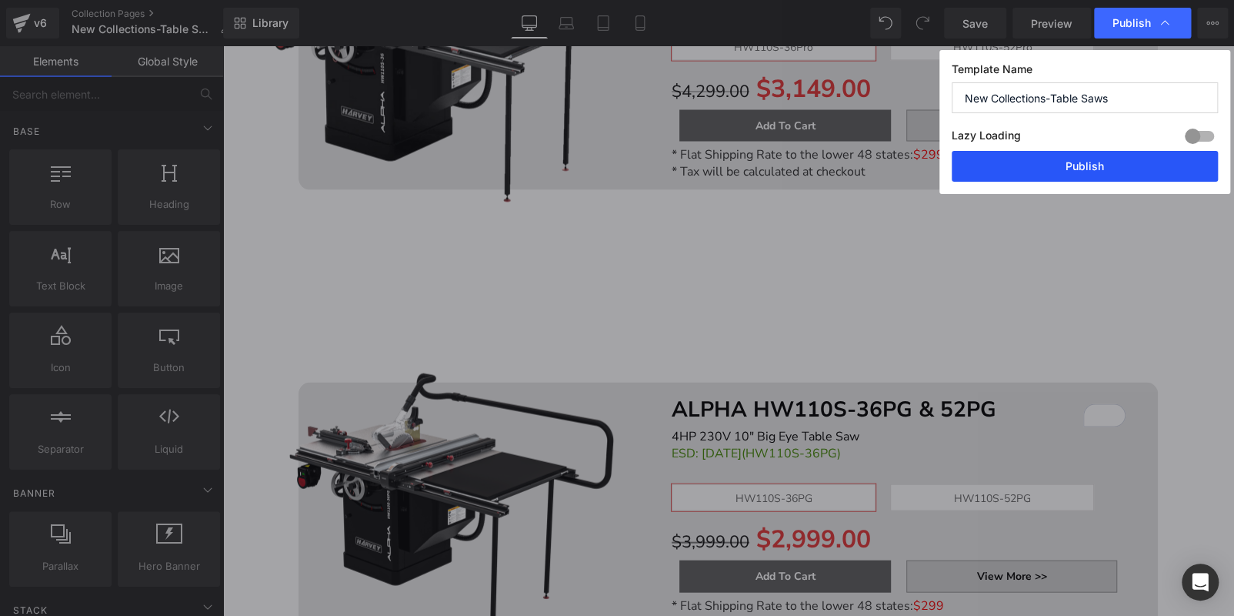
click at [1112, 162] on button "Publish" at bounding box center [1085, 166] width 266 height 31
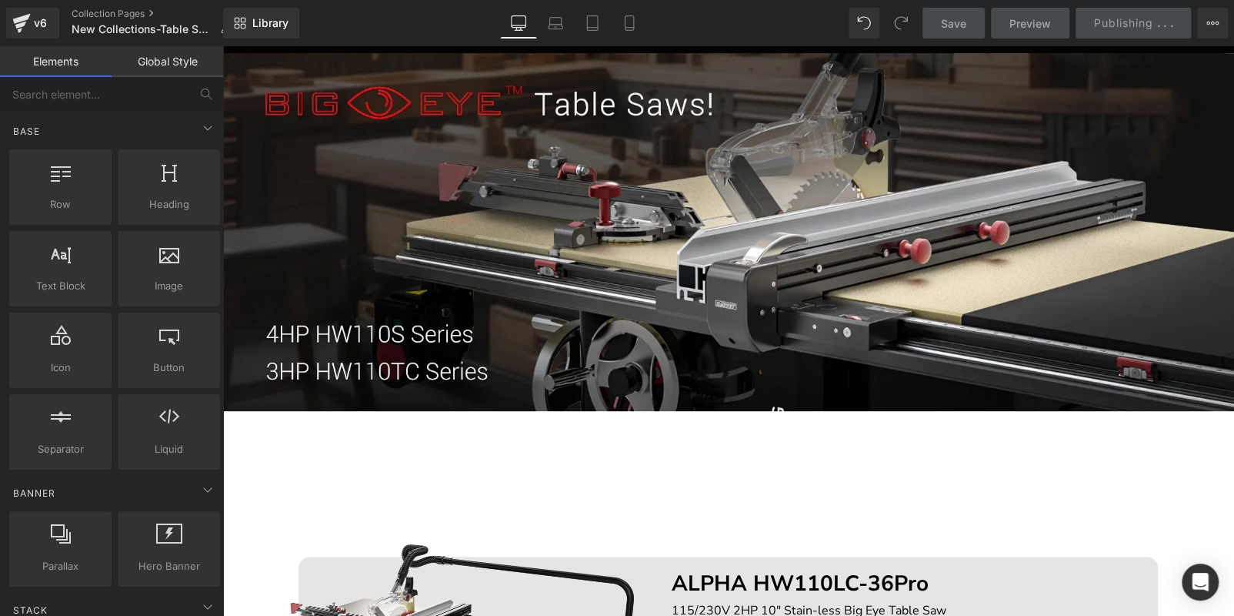
scroll to position [65, 0]
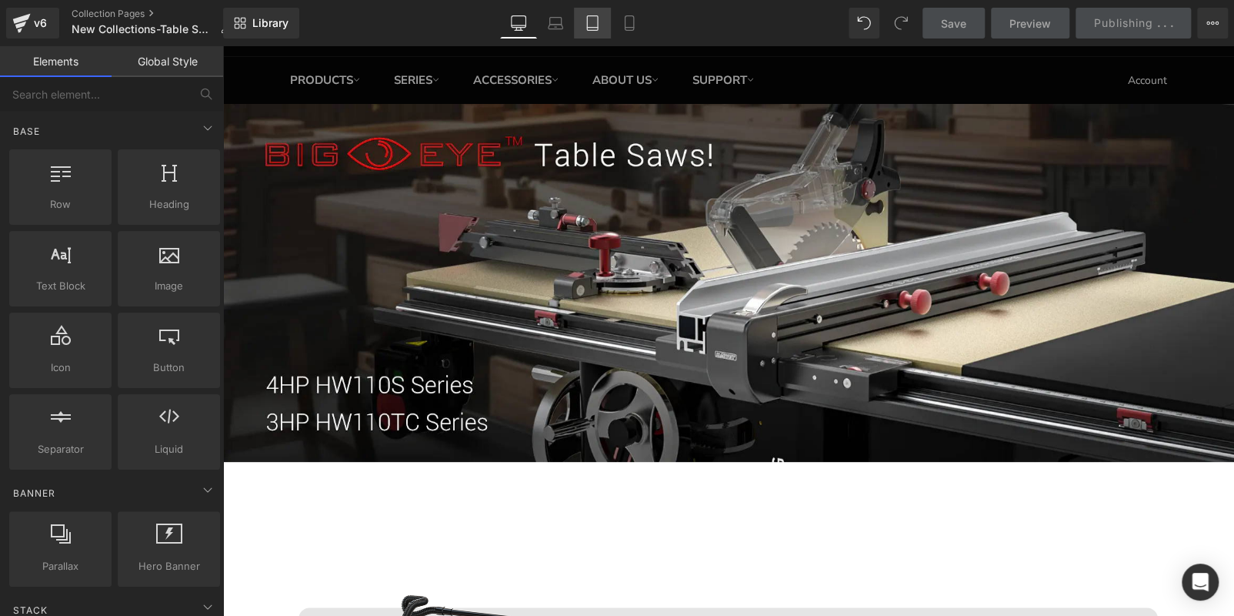
click at [605, 17] on link "Tablet" at bounding box center [592, 23] width 37 height 31
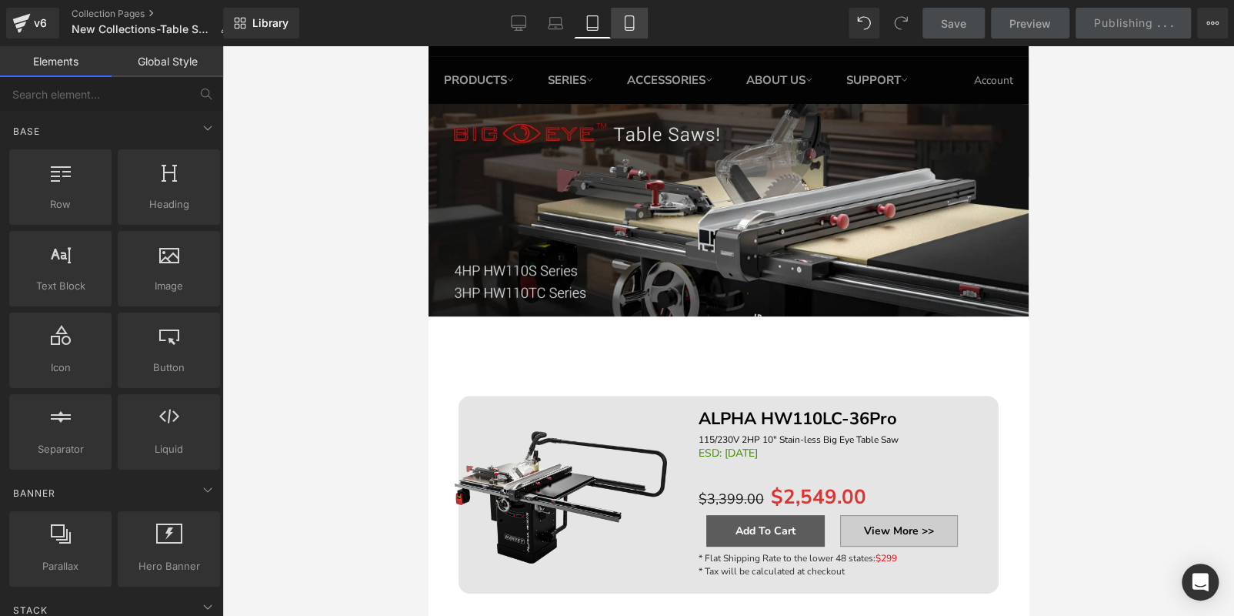
click at [618, 18] on link "Mobile" at bounding box center [629, 23] width 37 height 31
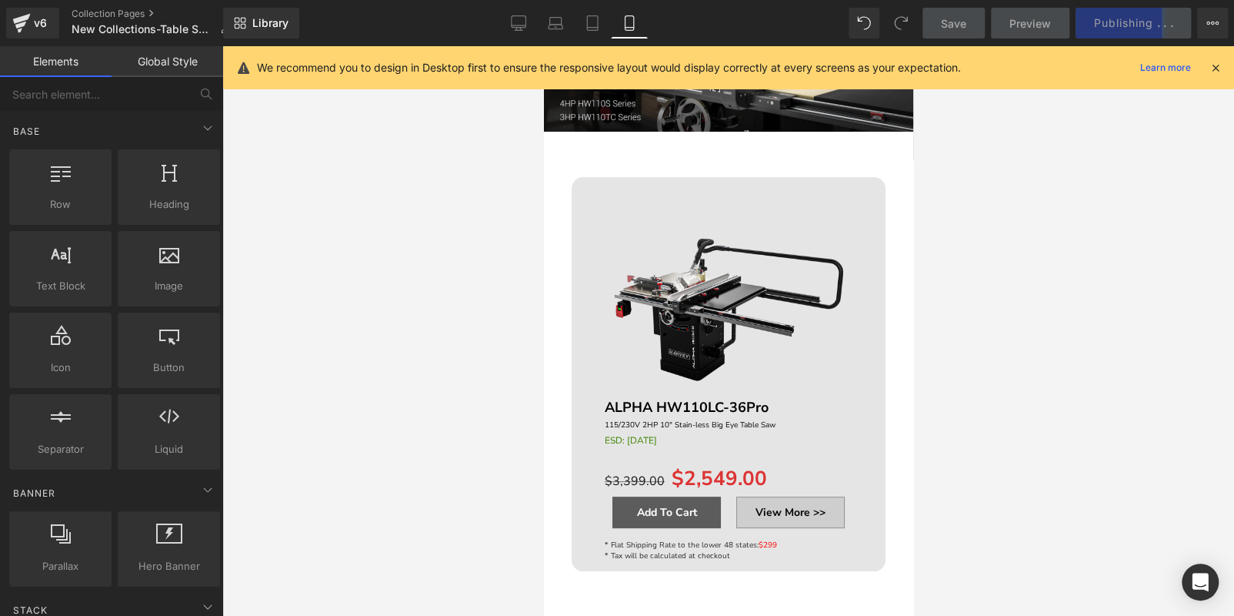
scroll to position [314, 0]
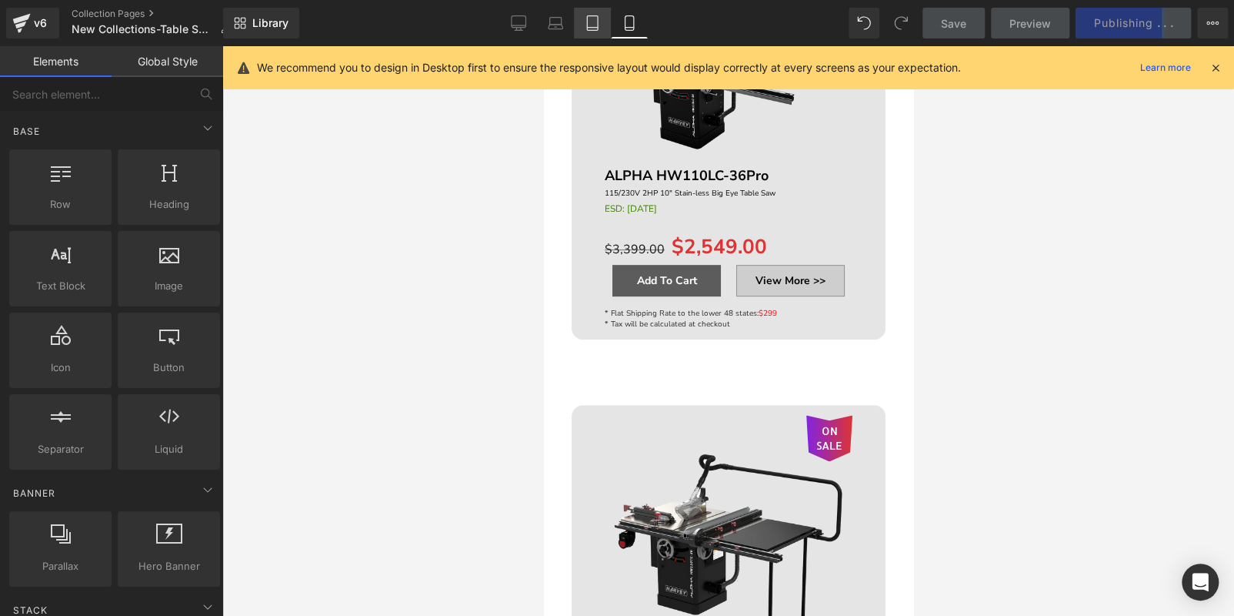
click at [591, 31] on link "Tablet" at bounding box center [592, 23] width 37 height 31
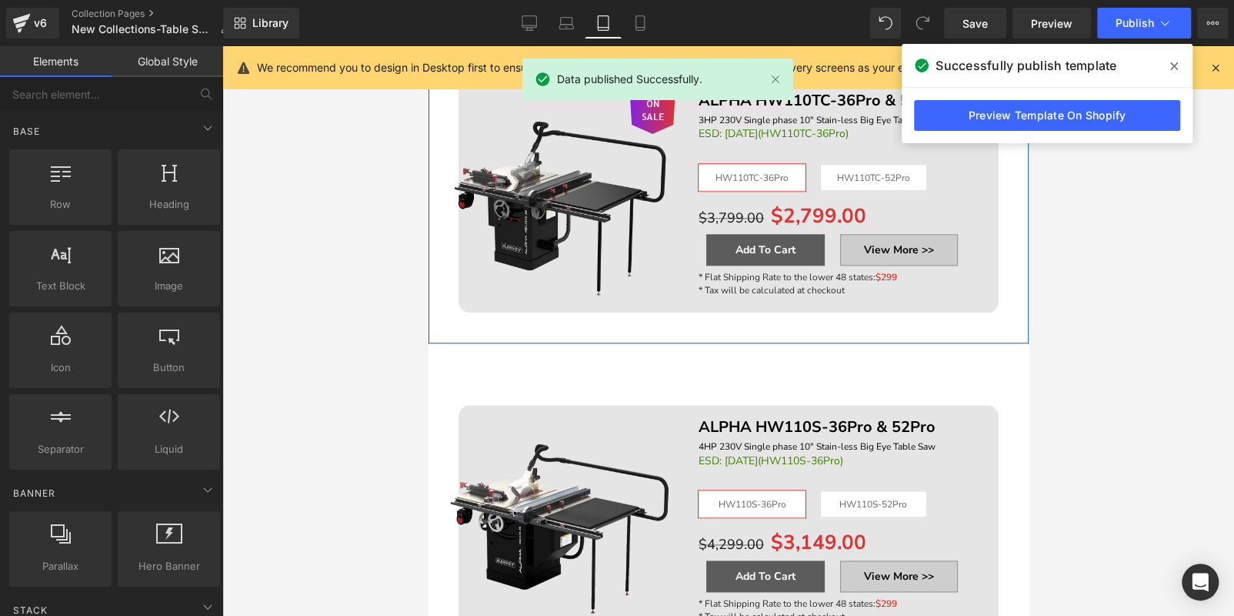
scroll to position [717, 0]
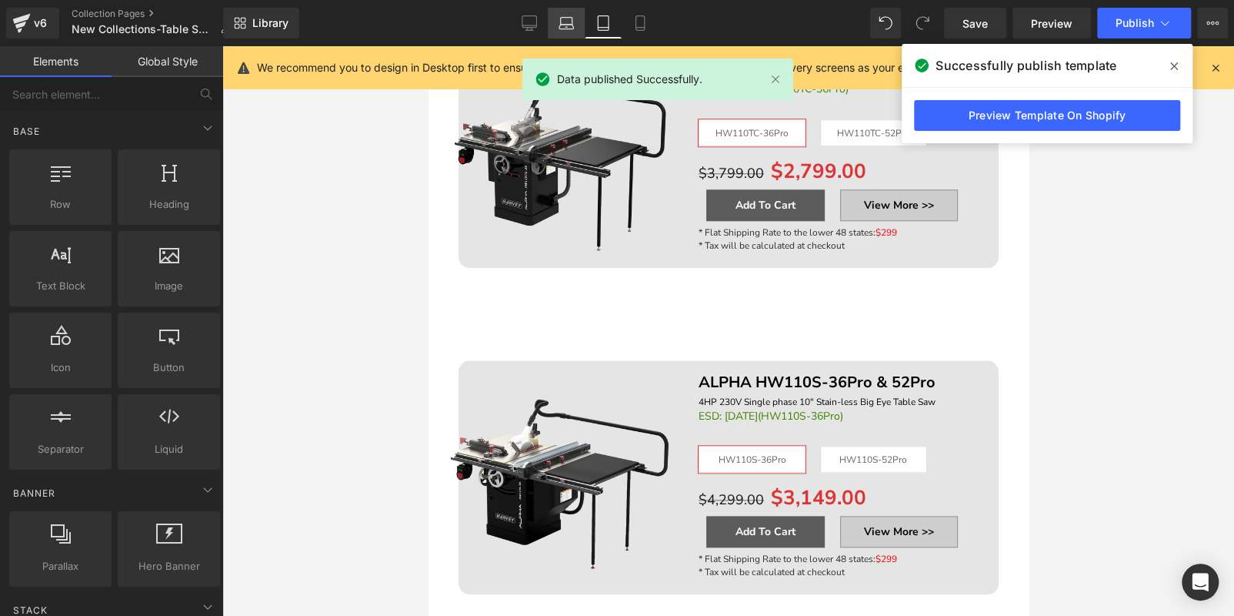
click at [556, 18] on link "Laptop" at bounding box center [566, 23] width 37 height 31
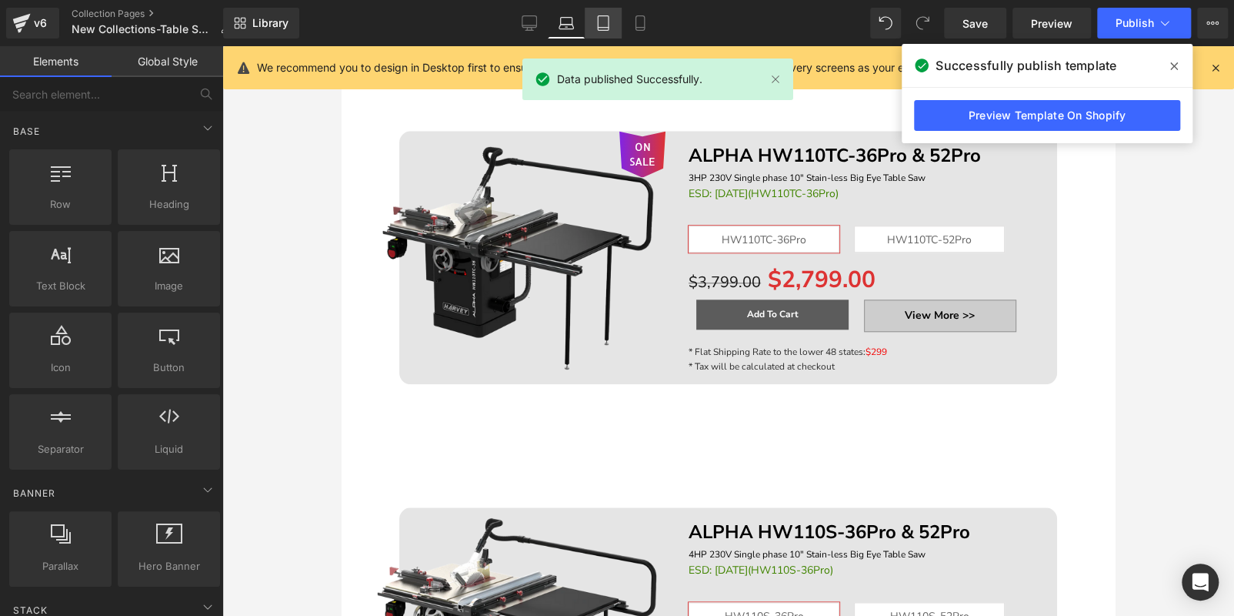
scroll to position [1128, 0]
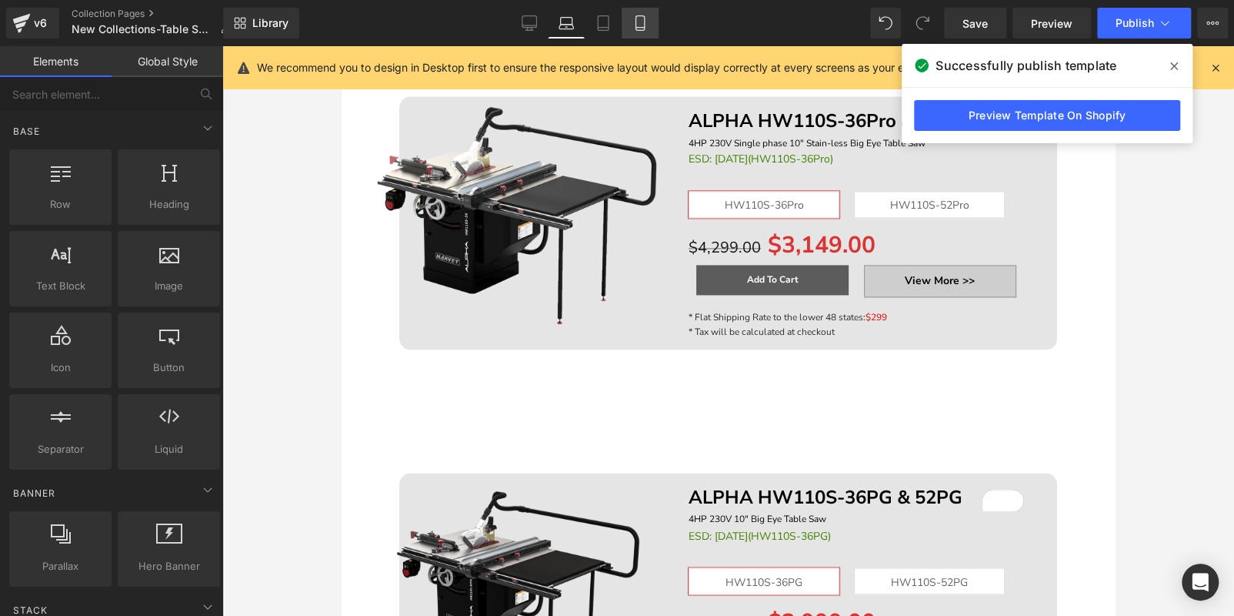
click at [634, 27] on icon at bounding box center [639, 22] width 15 height 15
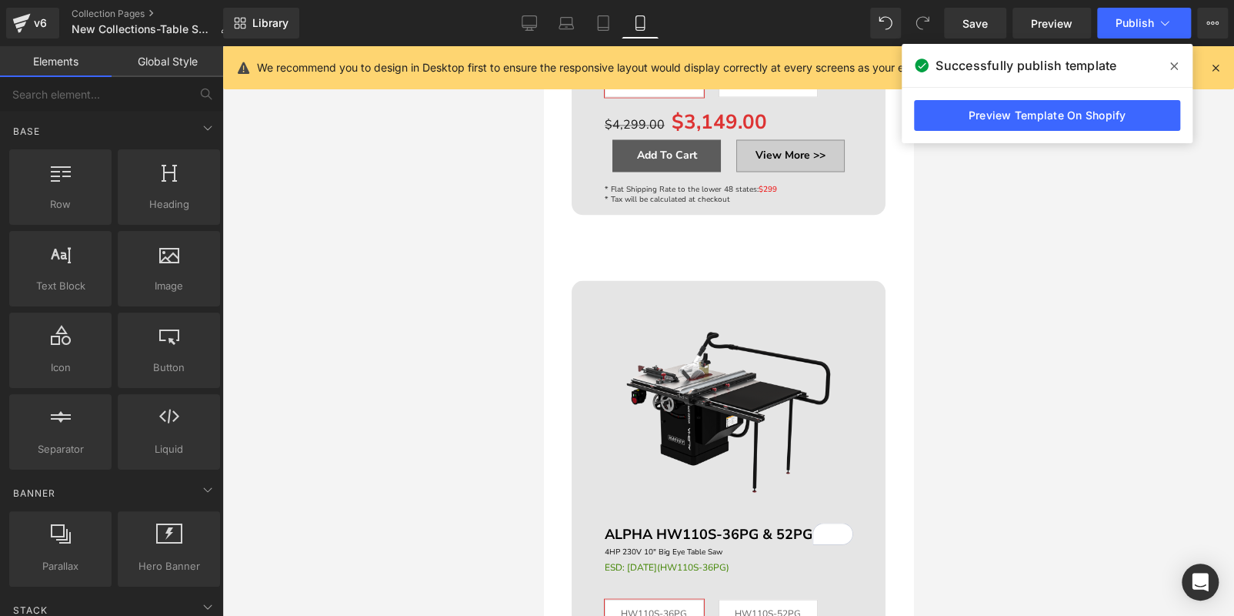
scroll to position [1539, 0]
